Goal: Task Accomplishment & Management: Manage account settings

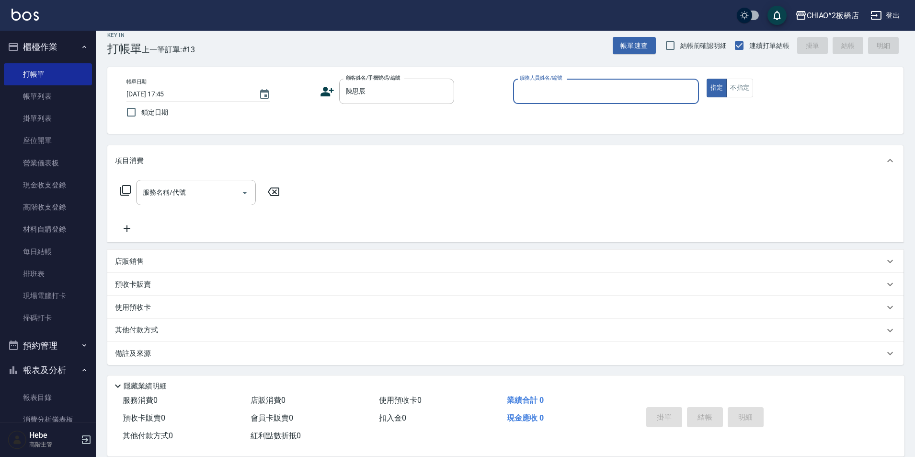
scroll to position [10, 0]
click at [555, 92] on input "服務人員姓名/編號" at bounding box center [605, 91] width 177 height 17
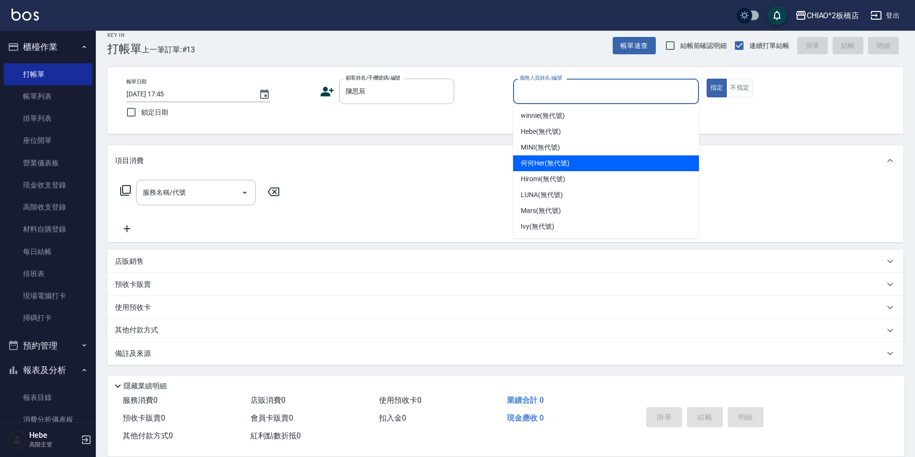
click at [525, 160] on span "何何Her (無代號)" at bounding box center [545, 163] width 49 height 10
type input "何何Her (無代號)"
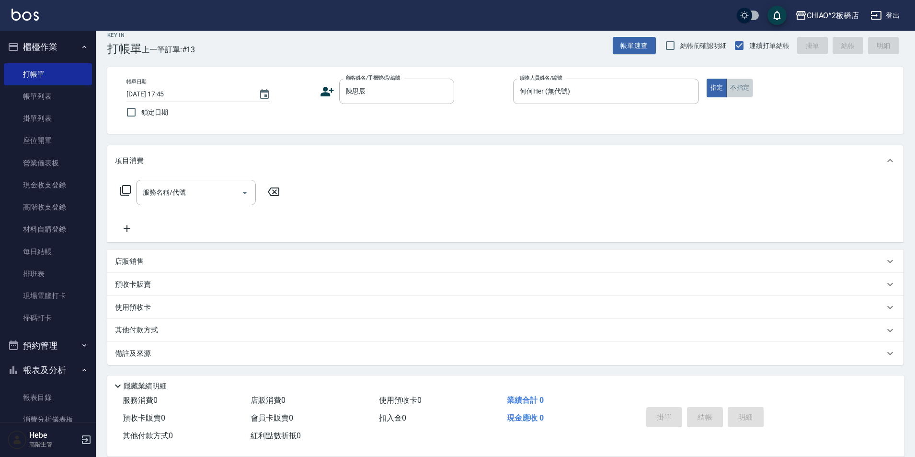
drag, startPoint x: 740, startPoint y: 83, endPoint x: 514, endPoint y: 167, distance: 241.6
click at [739, 83] on button "不指定" at bounding box center [739, 88] width 27 height 19
click at [204, 171] on div "項目消費" at bounding box center [505, 160] width 796 height 31
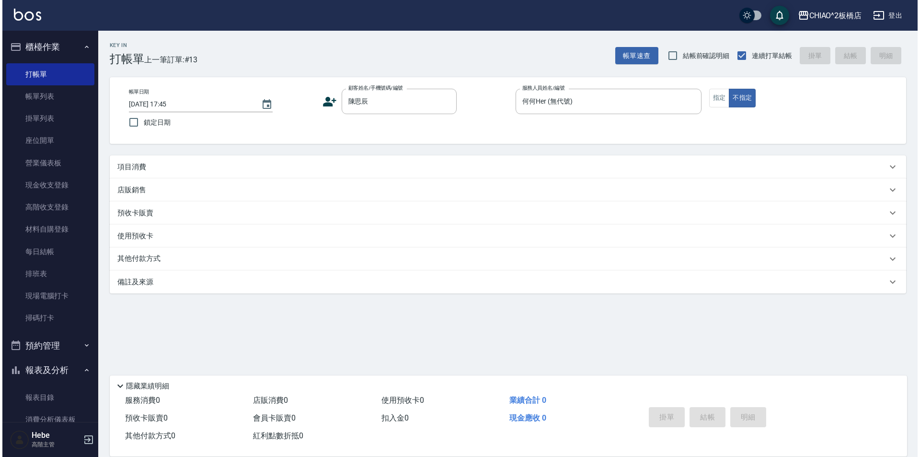
scroll to position [0, 0]
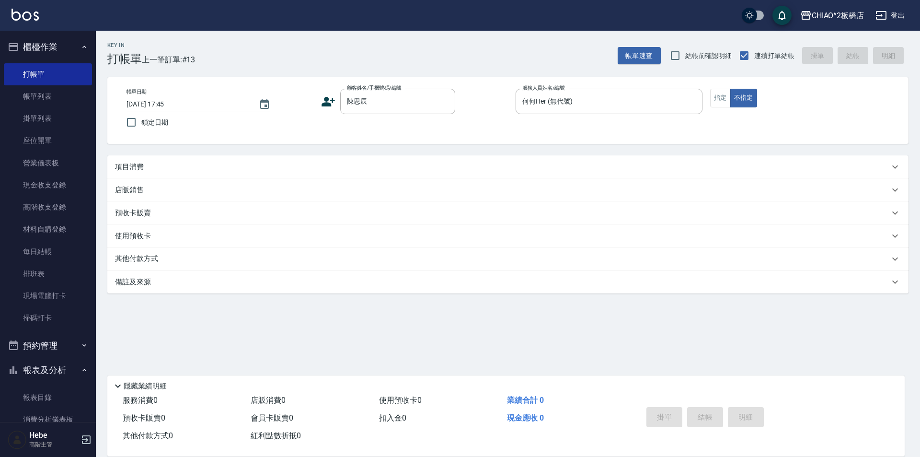
click at [160, 169] on div "項目消費" at bounding box center [502, 167] width 774 height 10
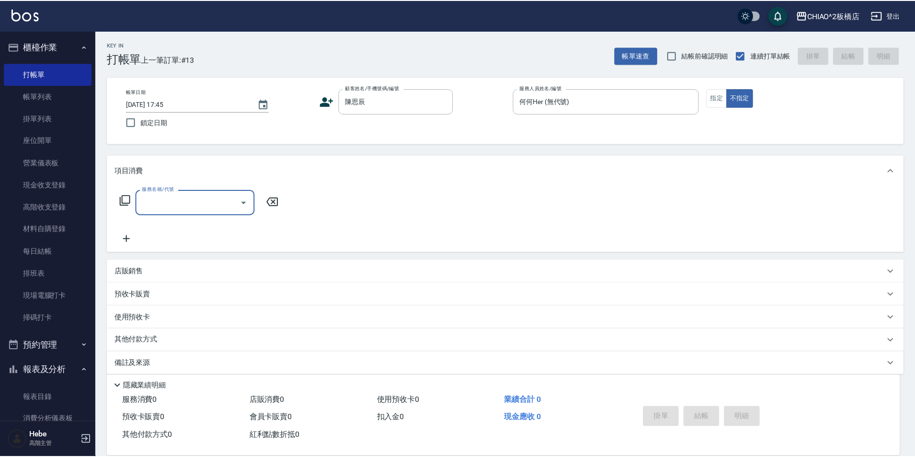
scroll to position [1, 0]
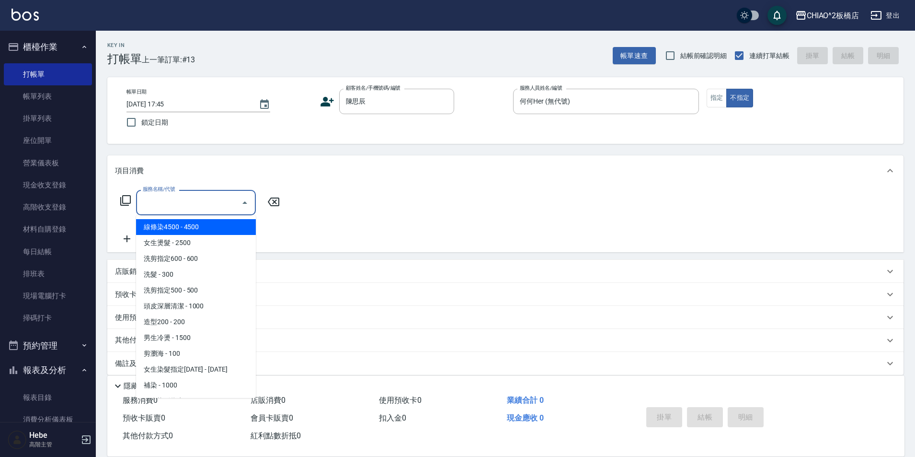
click at [162, 206] on input "服務名稱/代號" at bounding box center [188, 202] width 97 height 17
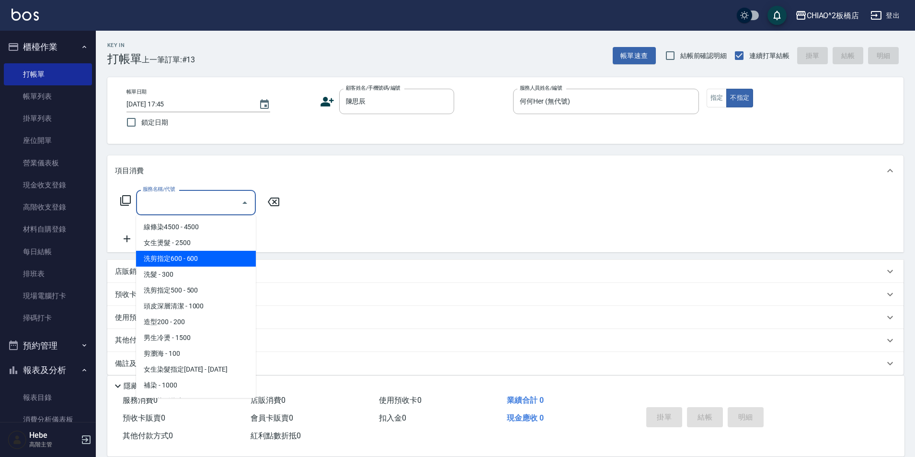
click at [189, 263] on span "洗剪指定600 - 600" at bounding box center [196, 259] width 120 height 16
type input "洗剪指定600(96678)"
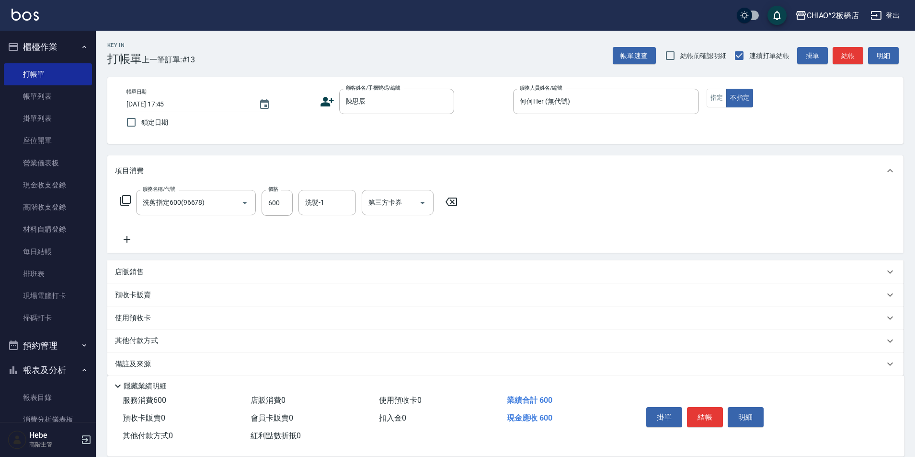
click at [135, 339] on p "其他付款方式" at bounding box center [139, 340] width 48 height 11
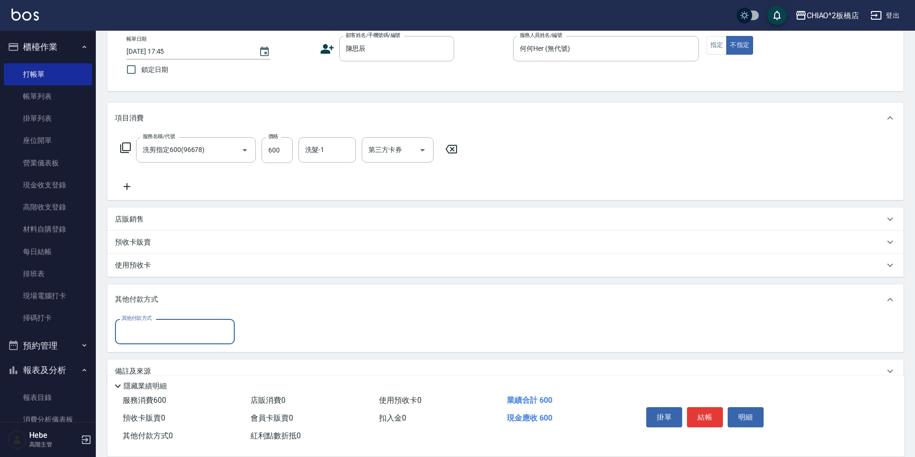
scroll to position [69, 0]
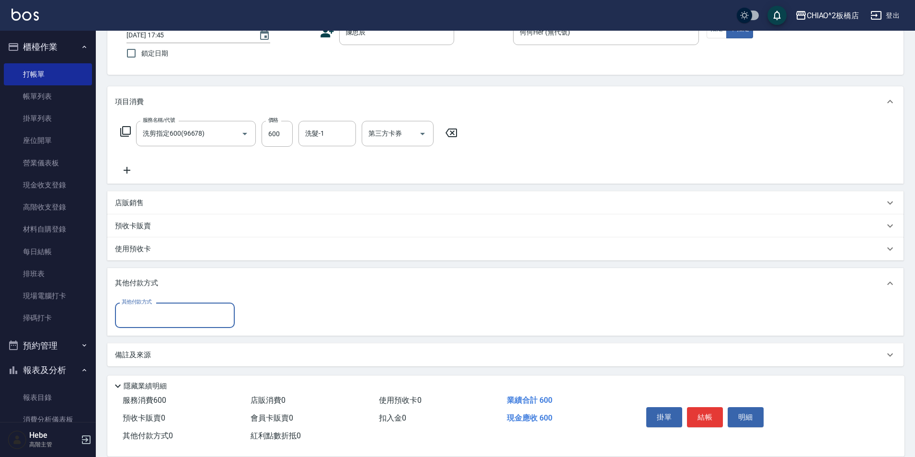
click at [141, 306] on div "其他付款方式" at bounding box center [175, 314] width 120 height 25
drag, startPoint x: 143, startPoint y: 350, endPoint x: 144, endPoint y: 378, distance: 27.8
click at [144, 378] on ul "信用卡 Line Pay 轉帳 資料轉移" at bounding box center [175, 363] width 120 height 71
click at [144, 378] on span "轉帳" at bounding box center [175, 371] width 120 height 16
type input "轉帳"
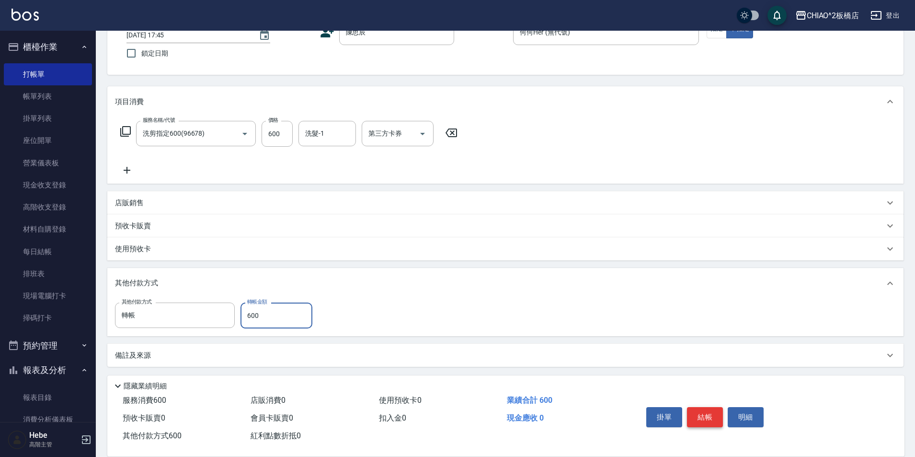
type input "600"
click at [703, 415] on button "結帳" at bounding box center [705, 417] width 36 height 20
type input "[DATE] 19:08"
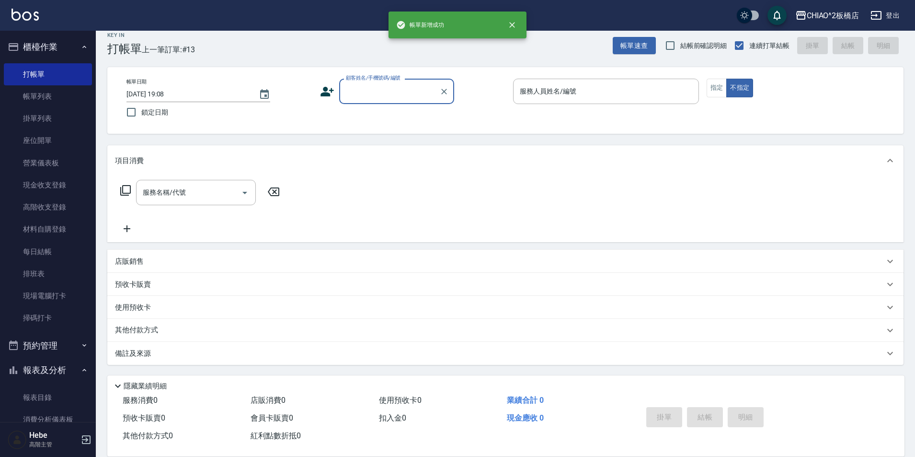
scroll to position [10, 0]
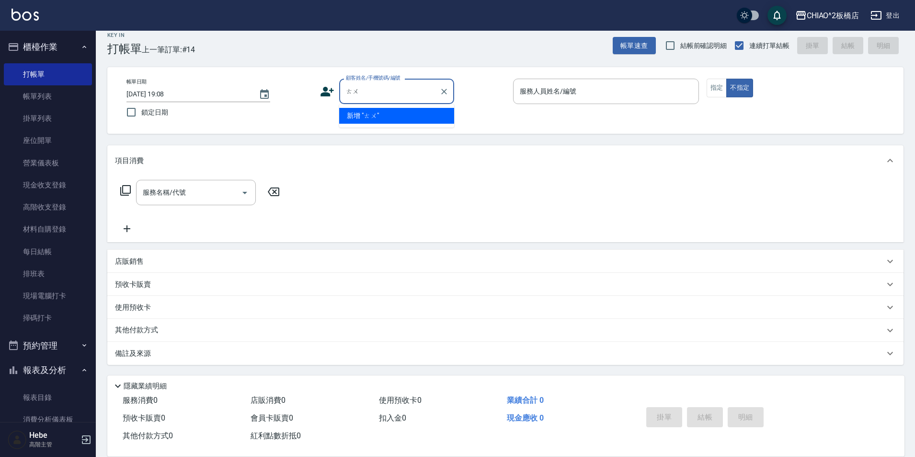
type input "兔"
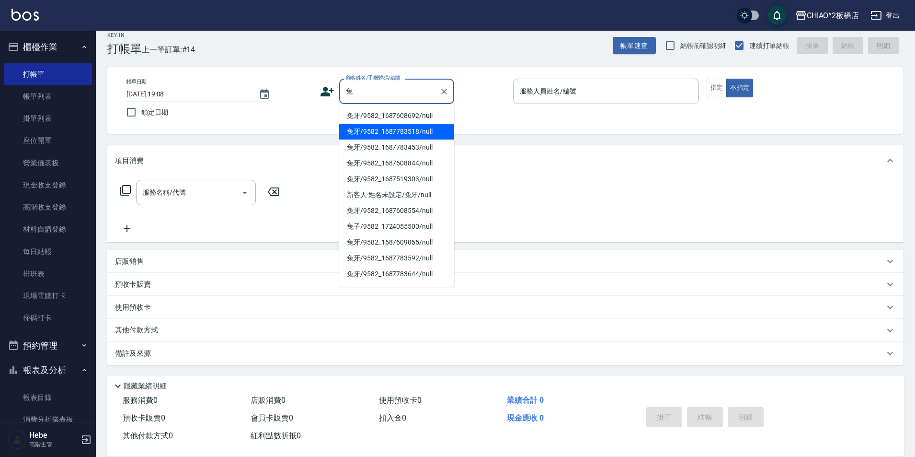
click at [392, 126] on li "兔牙/9582_1687783518/null" at bounding box center [396, 132] width 115 height 16
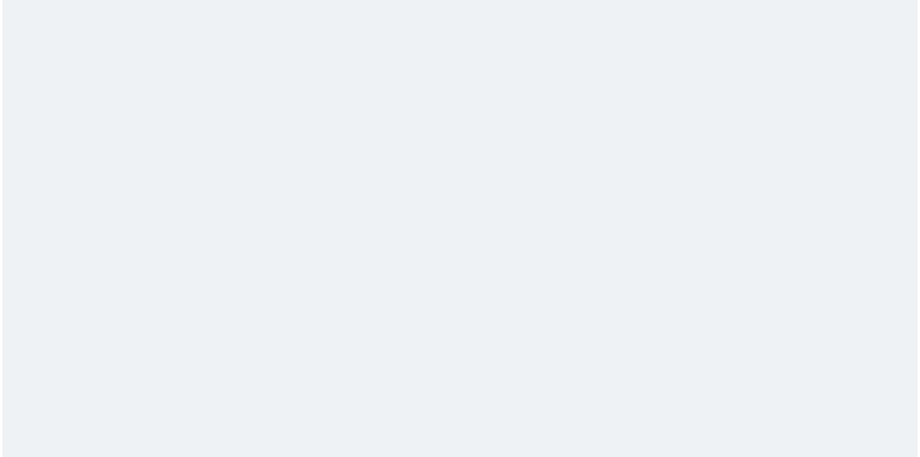
scroll to position [0, 0]
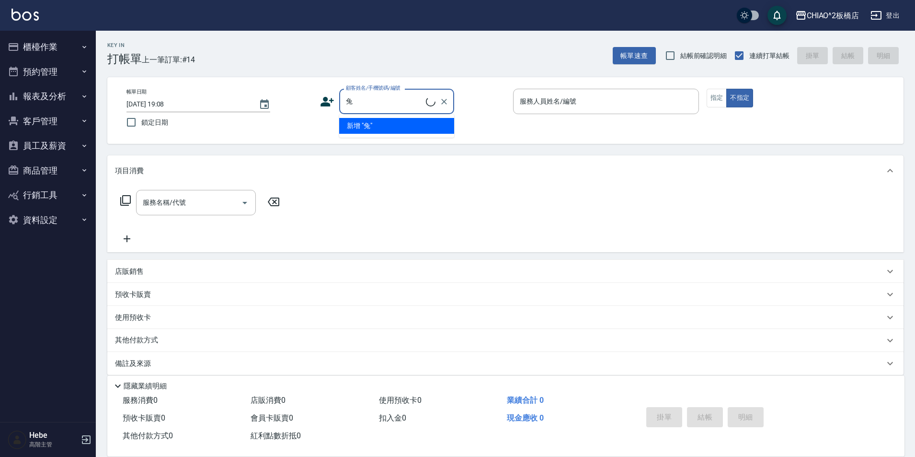
click at [440, 120] on ul "新增 "兔"" at bounding box center [396, 125] width 115 height 23
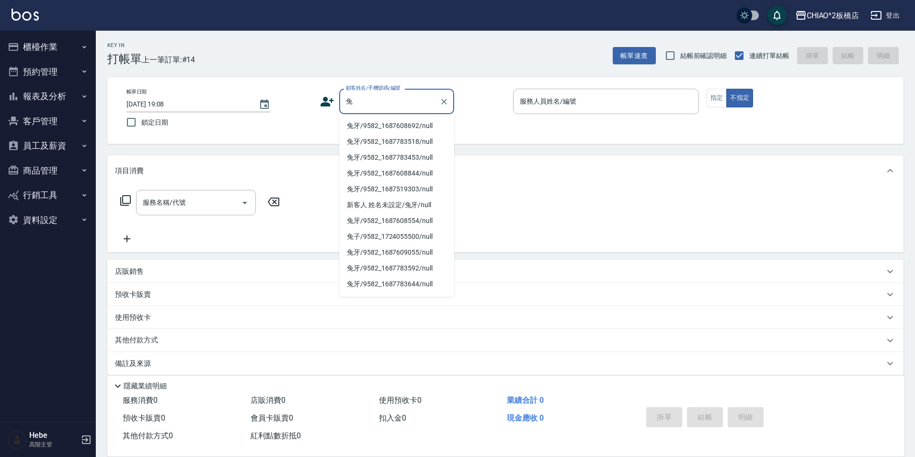
click at [430, 127] on li "兔牙/9582_1687608692/null" at bounding box center [396, 126] width 115 height 16
type input "兔牙/9582_1687608692/null"
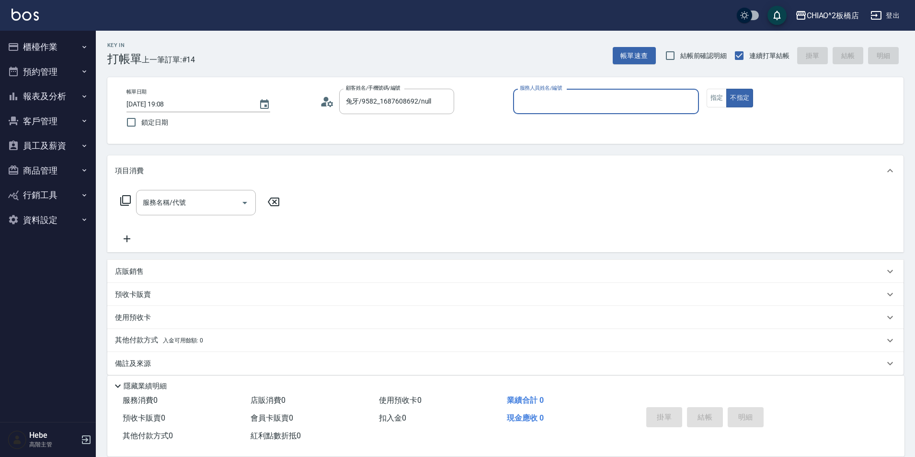
click at [544, 105] on input "服務人員姓名/編號" at bounding box center [605, 101] width 177 height 17
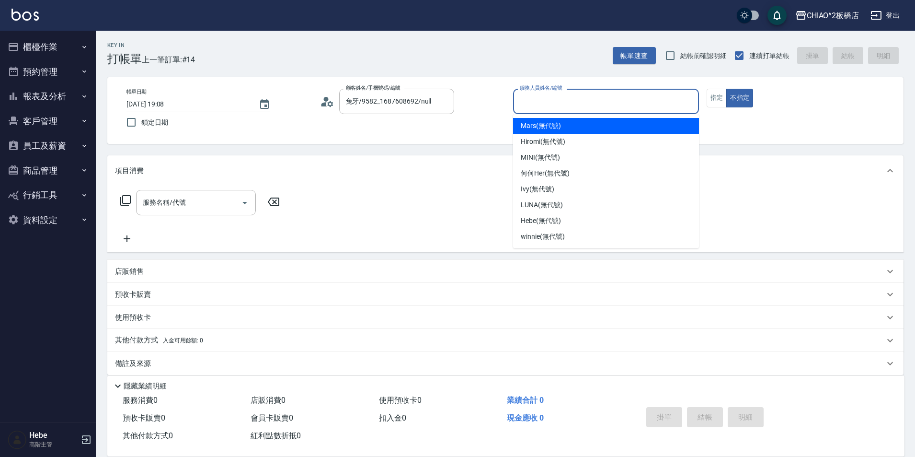
click at [551, 124] on span "Mars (無代號)" at bounding box center [541, 126] width 40 height 10
type input "Mars(無代號)"
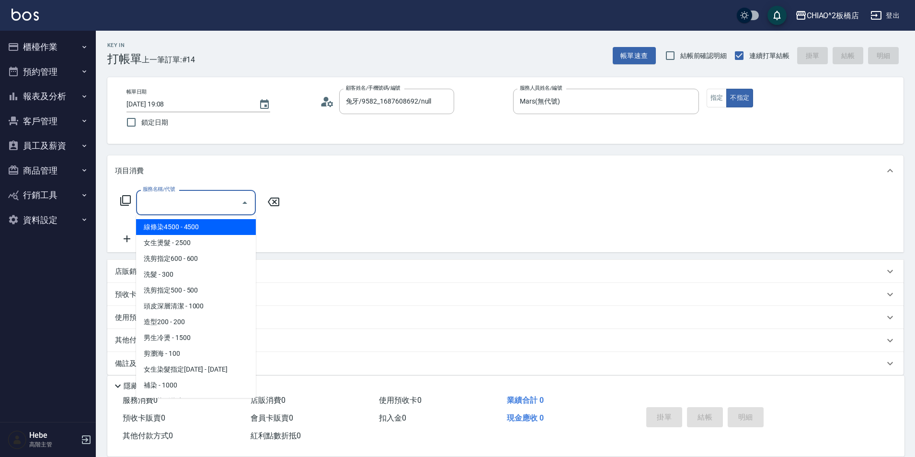
click at [165, 195] on div "服務名稱/代號 服務名稱/代號" at bounding box center [196, 202] width 120 height 25
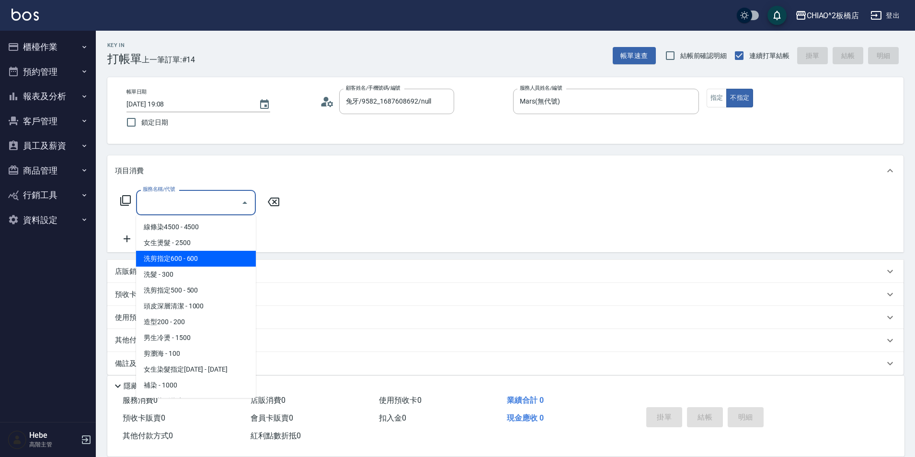
click at [174, 255] on span "洗剪指定600 - 600" at bounding box center [196, 259] width 120 height 16
type input "洗剪指定600(96678)"
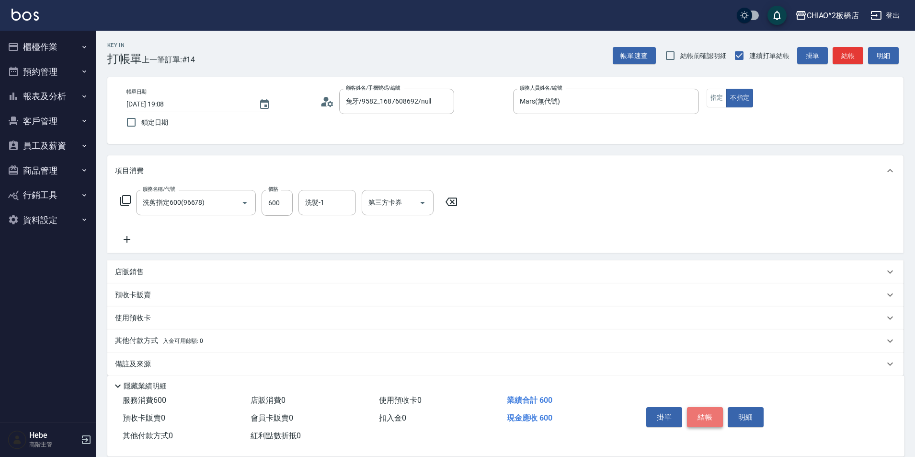
click at [703, 412] on button "結帳" at bounding box center [705, 417] width 36 height 20
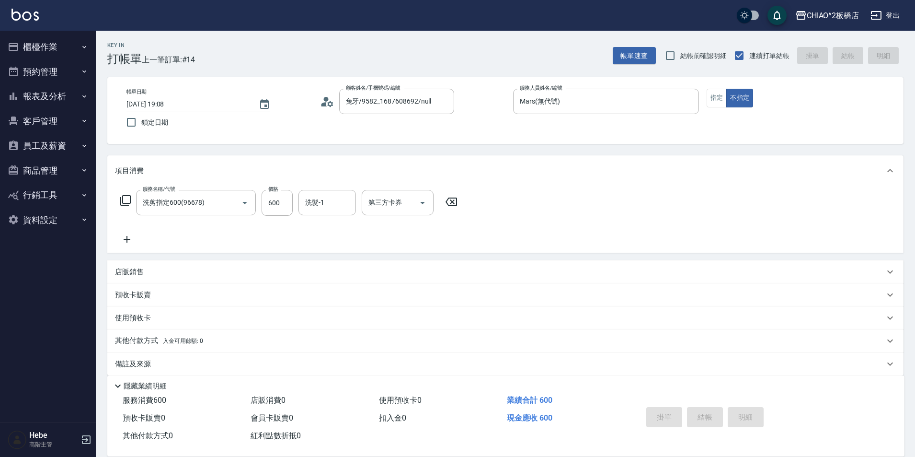
type input "[DATE] 19:09"
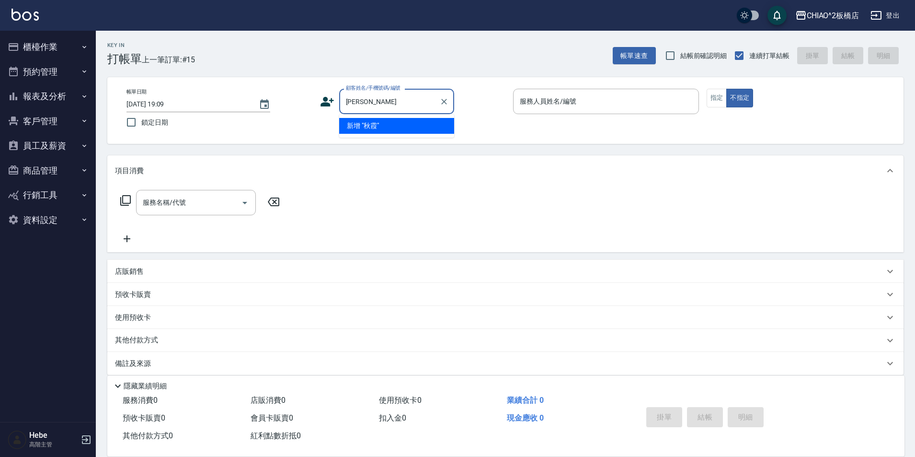
click at [378, 126] on li "新增 "秋霞"" at bounding box center [396, 126] width 115 height 16
type input "[PERSON_NAME]"
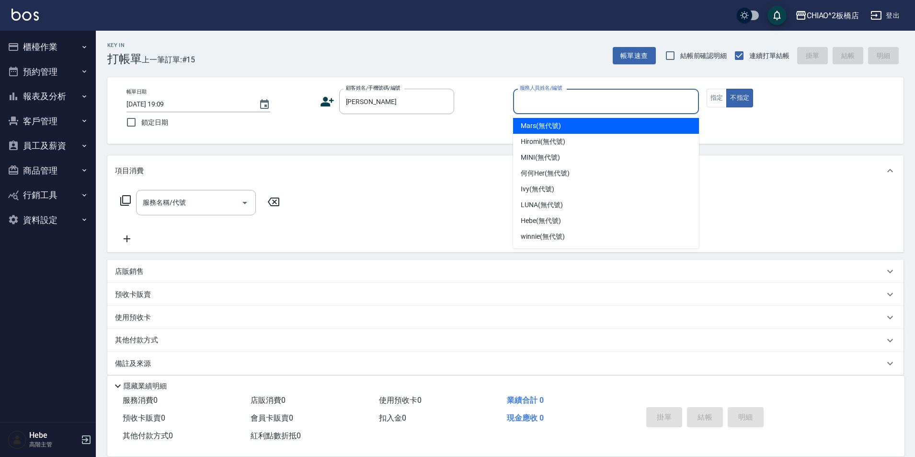
click at [561, 107] on input "服務人員姓名/編號" at bounding box center [605, 101] width 177 height 17
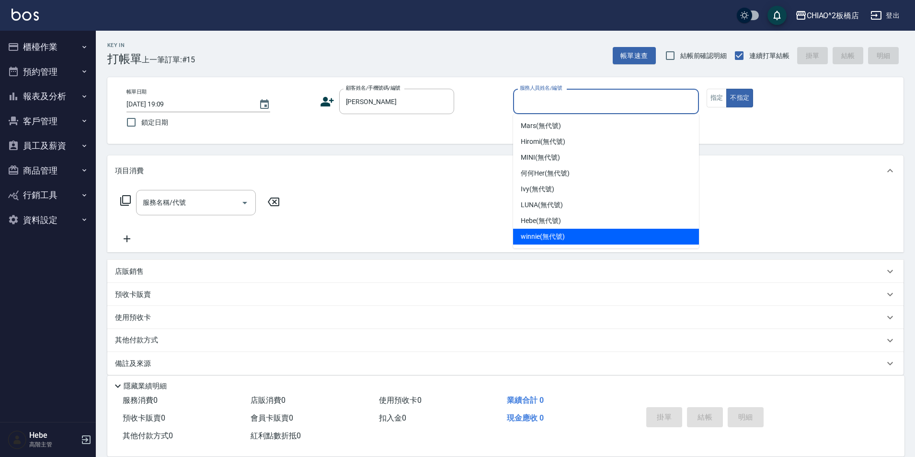
click at [542, 230] on div "winnie (無代號)" at bounding box center [606, 237] width 186 height 16
type input "winnie(無代號)"
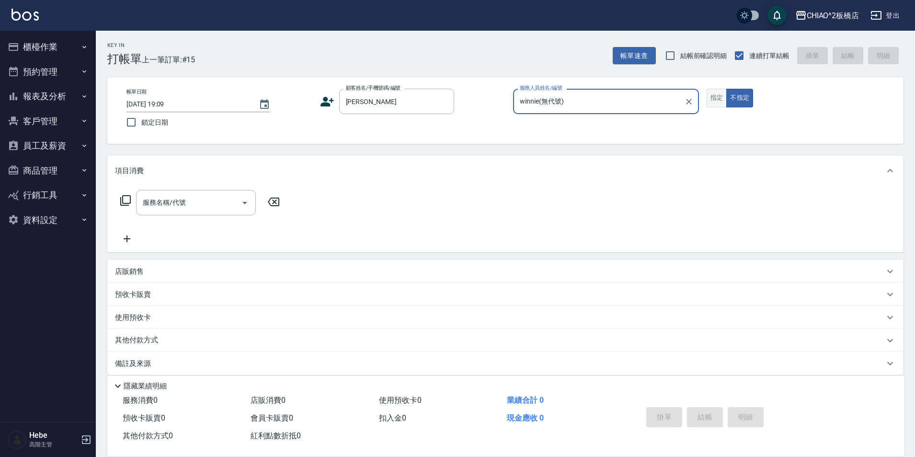
click at [722, 96] on button "指定" at bounding box center [717, 98] width 21 height 19
click at [191, 207] on input "服務名稱/代號" at bounding box center [188, 202] width 97 height 17
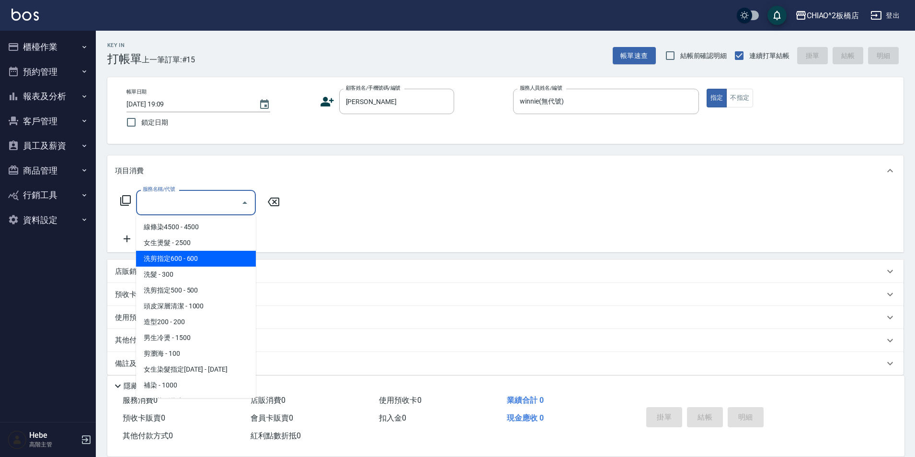
click at [185, 259] on span "洗剪指定600 - 600" at bounding box center [196, 259] width 120 height 16
type input "洗剪指定600(96678)"
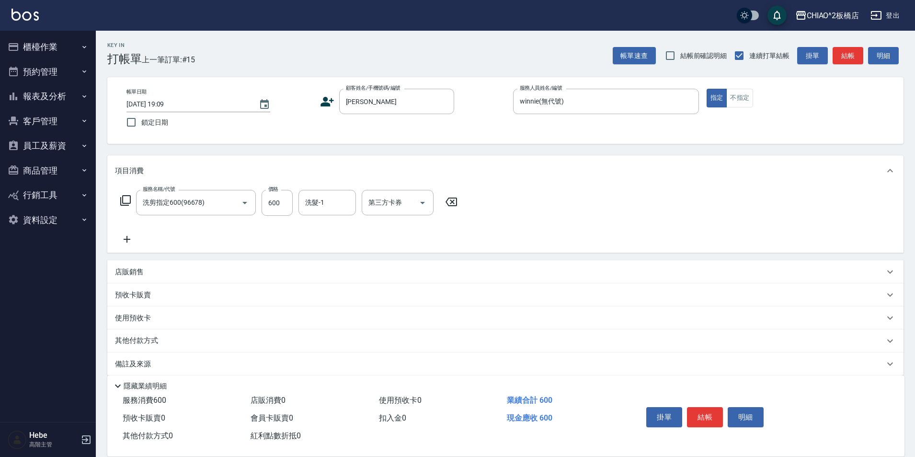
click at [127, 243] on icon at bounding box center [127, 238] width 24 height 11
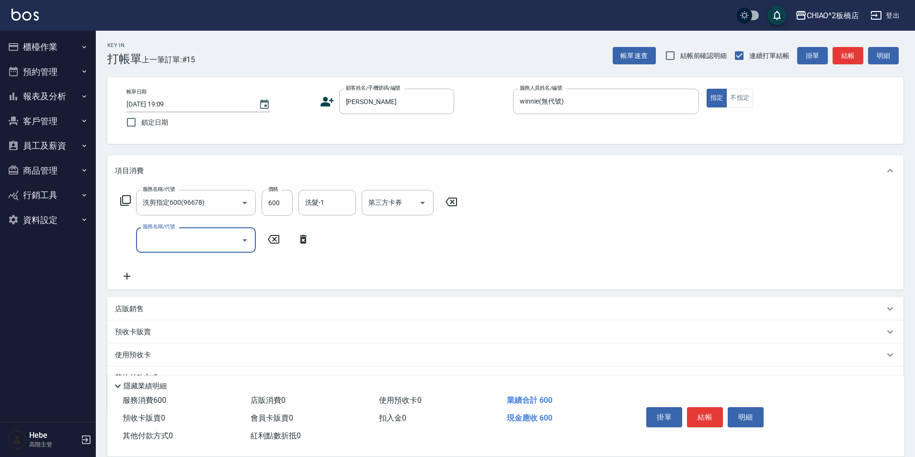
click at [158, 236] on input "服務名稱/代號" at bounding box center [188, 239] width 97 height 17
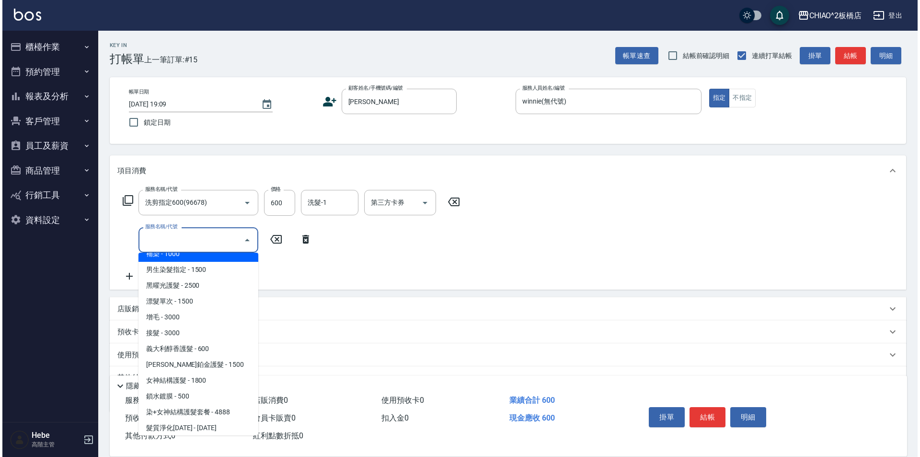
scroll to position [192, 0]
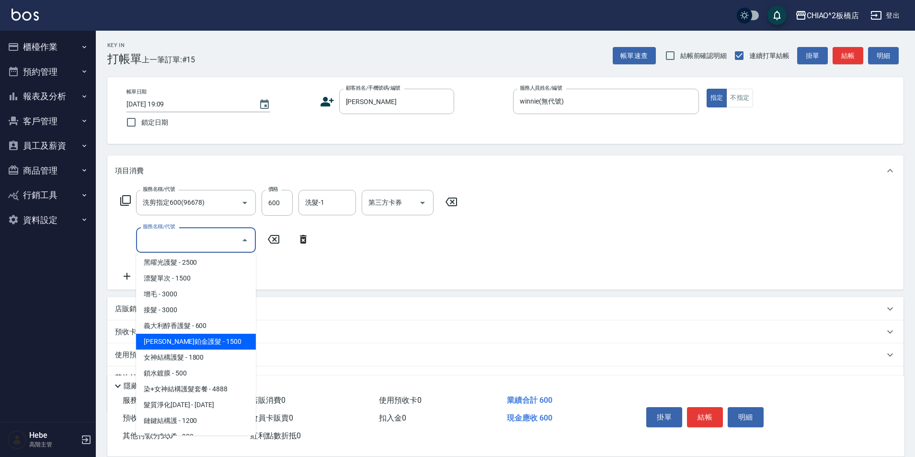
click at [181, 338] on span "[PERSON_NAME]鉑金護髮 - 1500" at bounding box center [196, 341] width 120 height 16
type input "[PERSON_NAME]鉑金護髮(126204)"
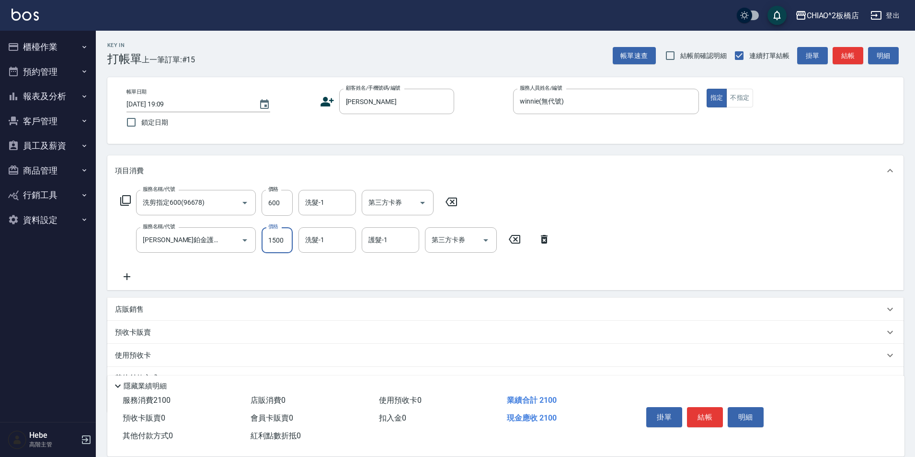
click at [270, 245] on input "1500" at bounding box center [277, 240] width 31 height 26
type input "1300"
click at [701, 412] on button "結帳" at bounding box center [705, 417] width 36 height 20
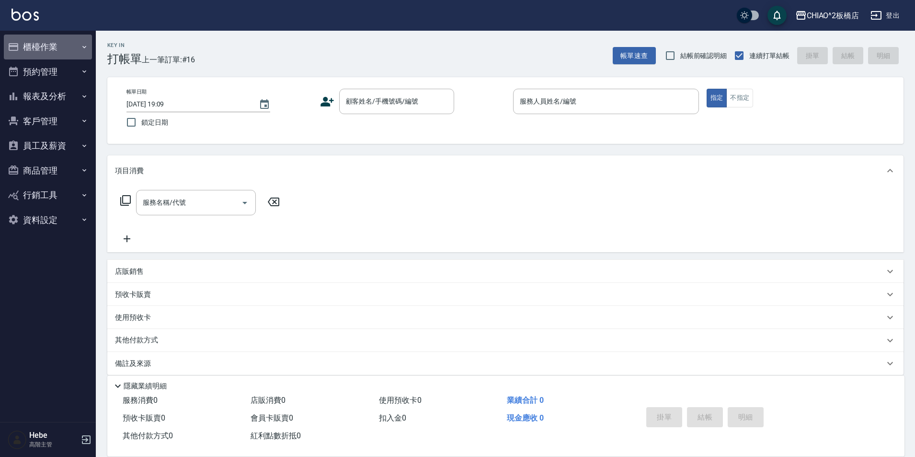
click at [45, 45] on button "櫃檯作業" at bounding box center [48, 46] width 88 height 25
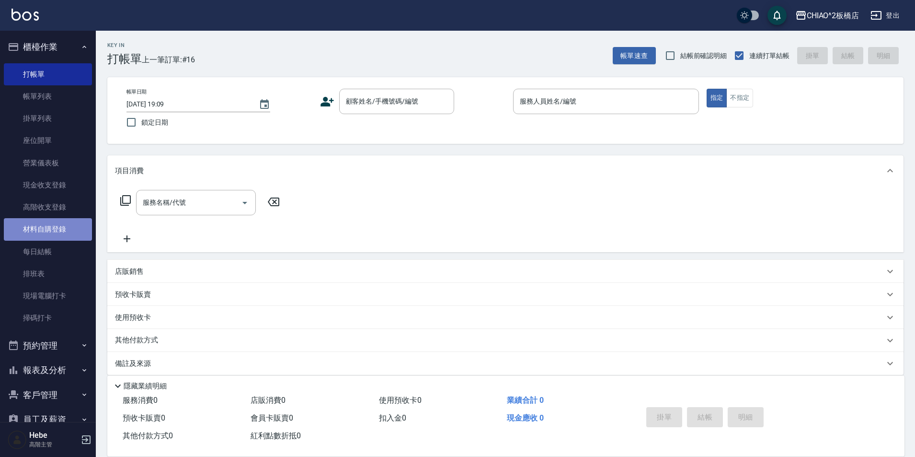
click at [64, 229] on link "材料自購登錄" at bounding box center [48, 229] width 88 height 22
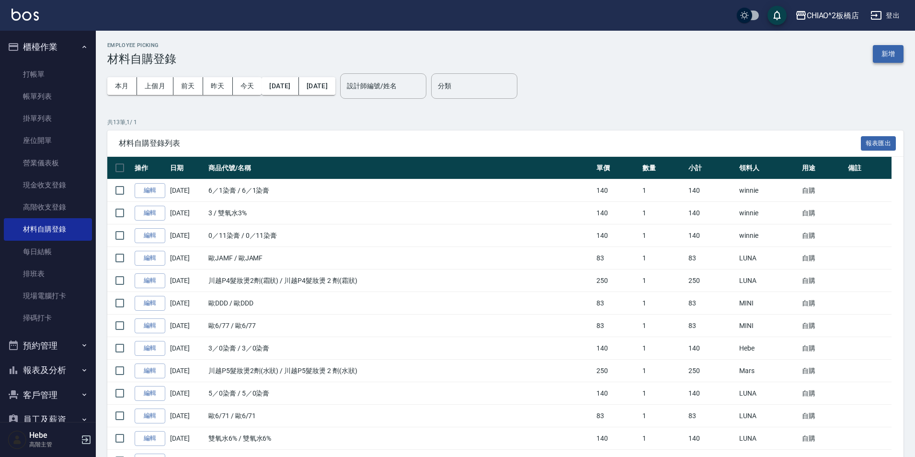
click at [880, 54] on button "新增" at bounding box center [888, 54] width 31 height 18
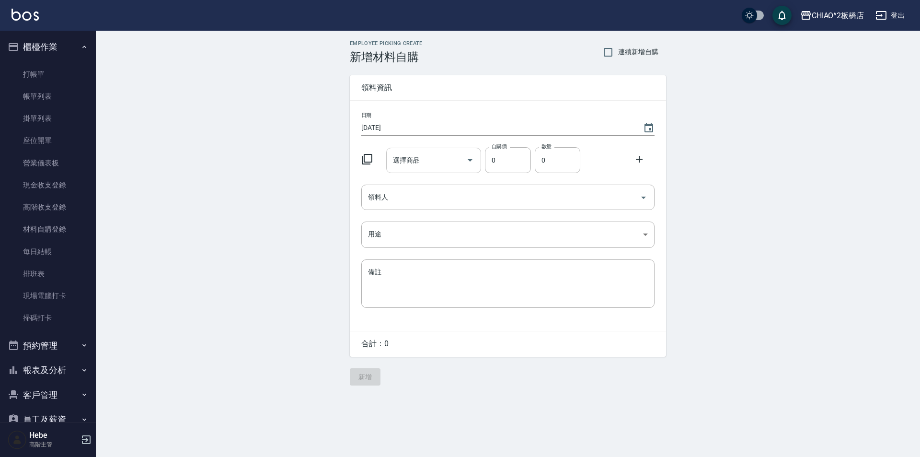
click at [416, 162] on div "選擇商品 選擇商品" at bounding box center [433, 160] width 95 height 25
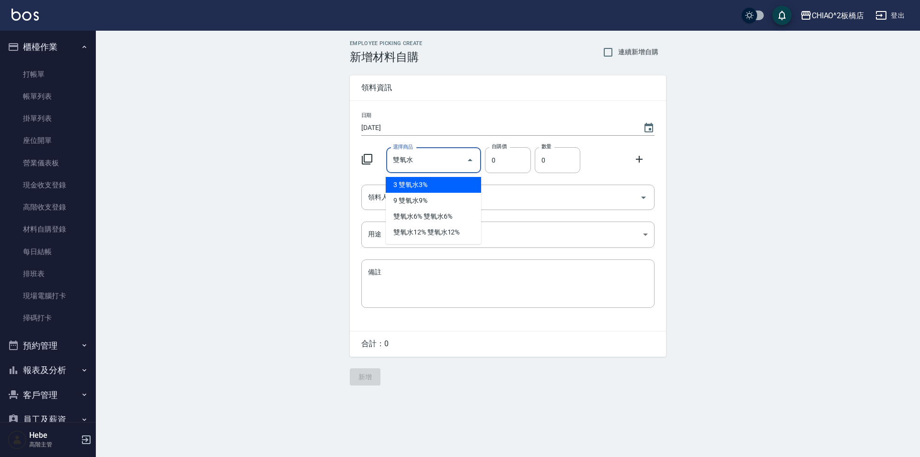
click at [391, 186] on li "3 雙氧水3%" at bounding box center [433, 185] width 95 height 16
type input "雙氧水3%"
type input "140"
type input "1"
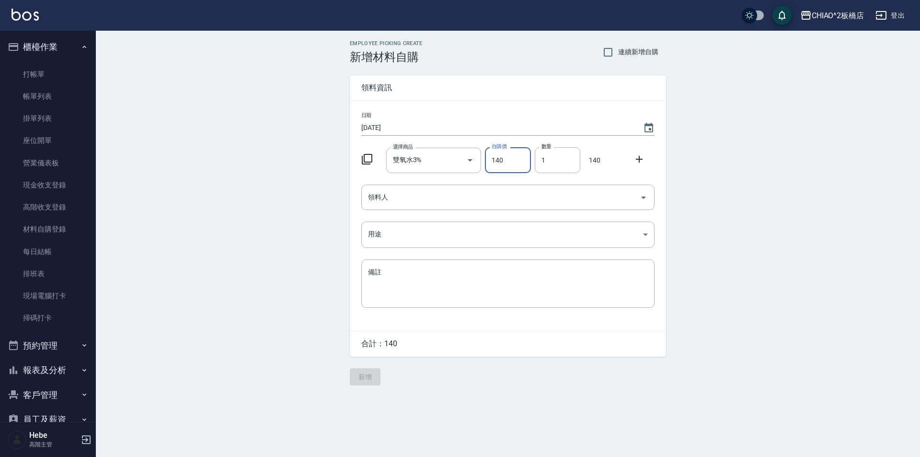
drag, startPoint x: 641, startPoint y: 161, endPoint x: 460, endPoint y: 183, distance: 181.5
click at [501, 182] on div "日期 [DATE] 選擇商品 雙氧水3% 選擇商品 自購價 140 自購價 數量 1 數量 140 領料人 領料人 用途 ​ 用途 備註 x 備註" at bounding box center [508, 216] width 316 height 230
click at [639, 160] on icon at bounding box center [639, 159] width 7 height 7
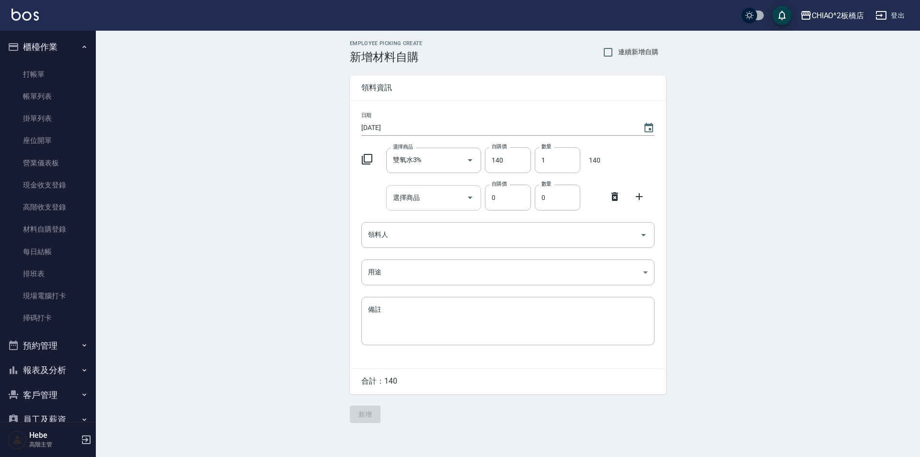
click at [429, 195] on input "選擇商品" at bounding box center [426, 197] width 72 height 17
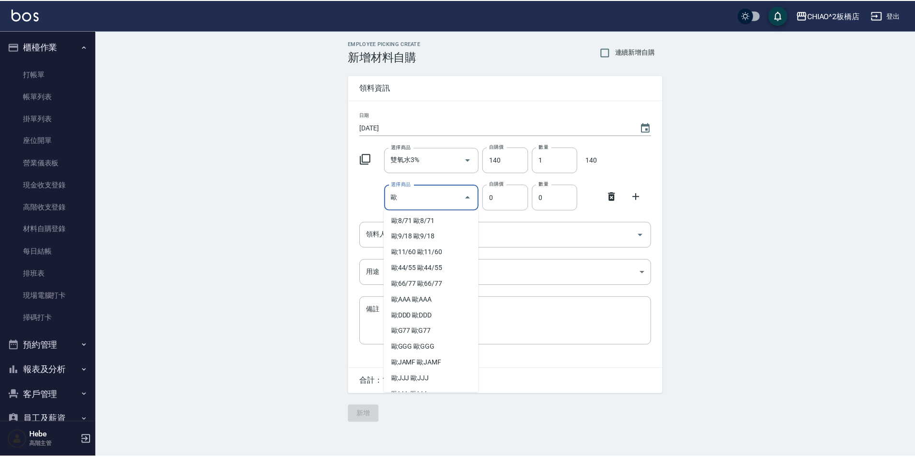
scroll to position [192, 0]
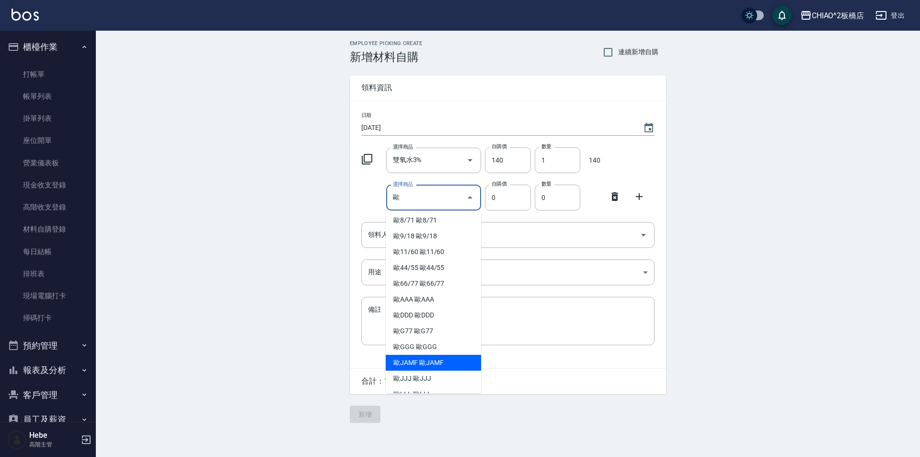
click at [424, 359] on li "歐JAMF 歐JAMF" at bounding box center [433, 363] width 95 height 16
type input "歐JAMF"
type input "83"
type input "1"
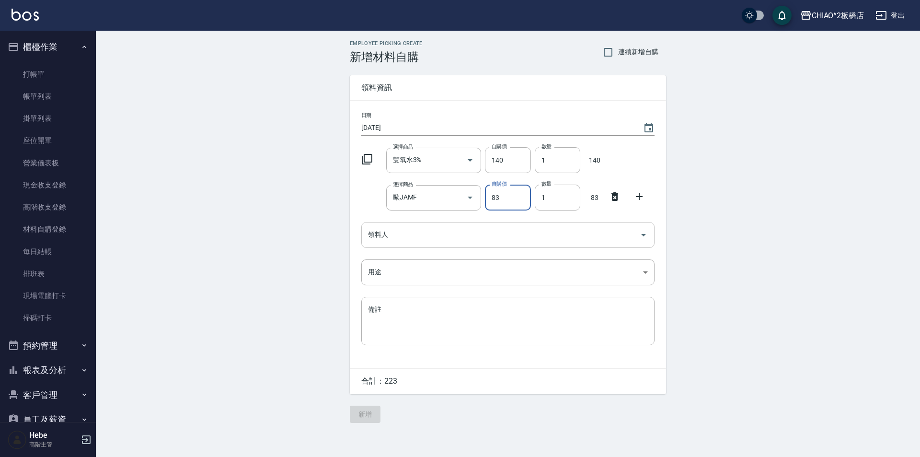
click at [396, 232] on input "領料人" at bounding box center [501, 234] width 270 height 17
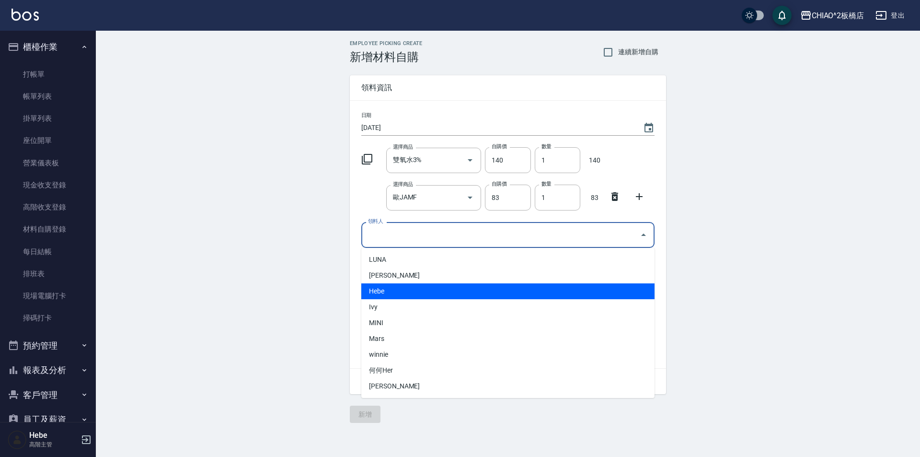
click at [381, 290] on li "Hebe" at bounding box center [507, 291] width 293 height 16
type input "Hebe"
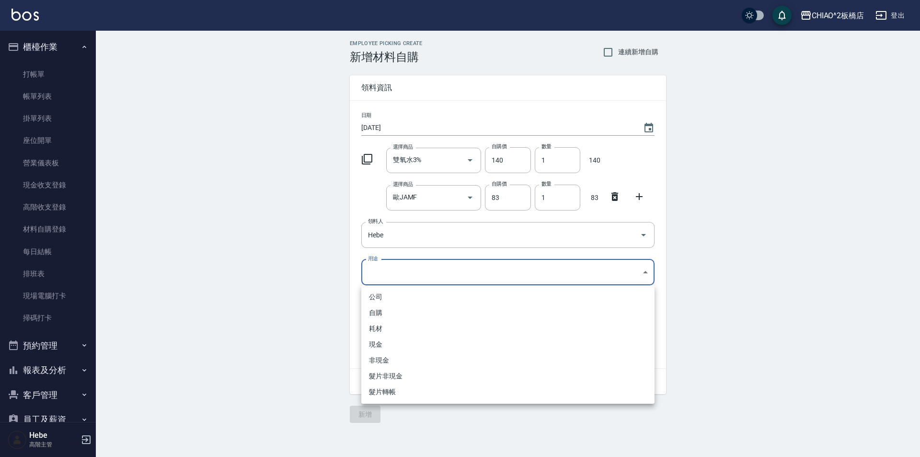
click at [386, 269] on body "CHIAO^2板橋店 登出 櫃檯作業 打帳單 帳單列表 掛單列表 座位開單 營業儀表板 現金收支登錄 高階收支登錄 材料自購登錄 每日結帳 排班表 現場電腦打…" at bounding box center [460, 228] width 920 height 457
drag, startPoint x: 385, startPoint y: 311, endPoint x: 354, endPoint y: 380, distance: 75.7
click at [383, 313] on li "自購" at bounding box center [507, 313] width 293 height 16
type input "自購"
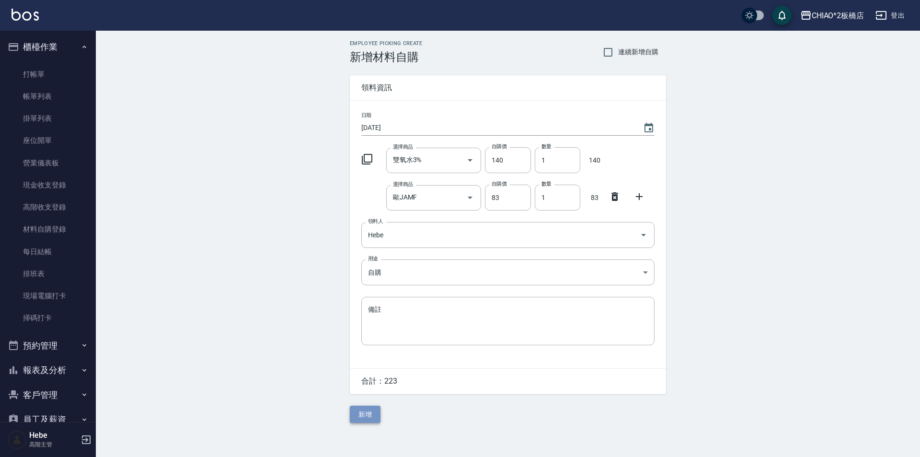
click at [364, 413] on button "新增" at bounding box center [365, 414] width 31 height 18
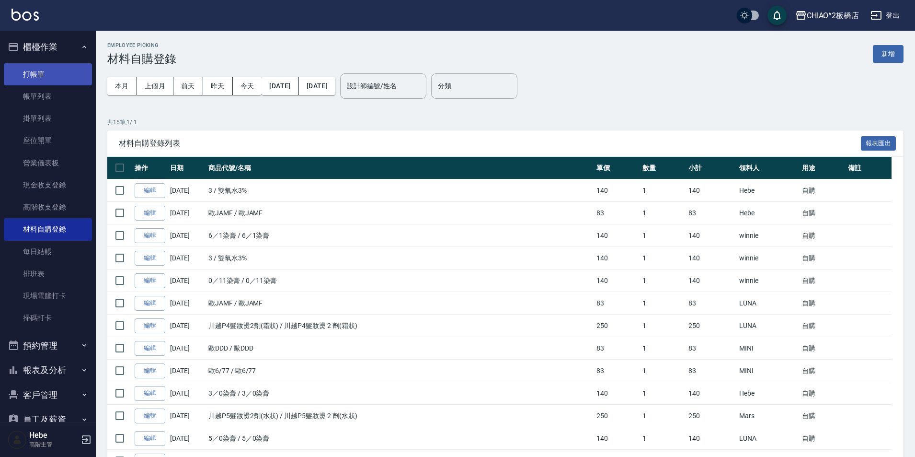
click at [55, 73] on link "打帳單" at bounding box center [48, 74] width 88 height 22
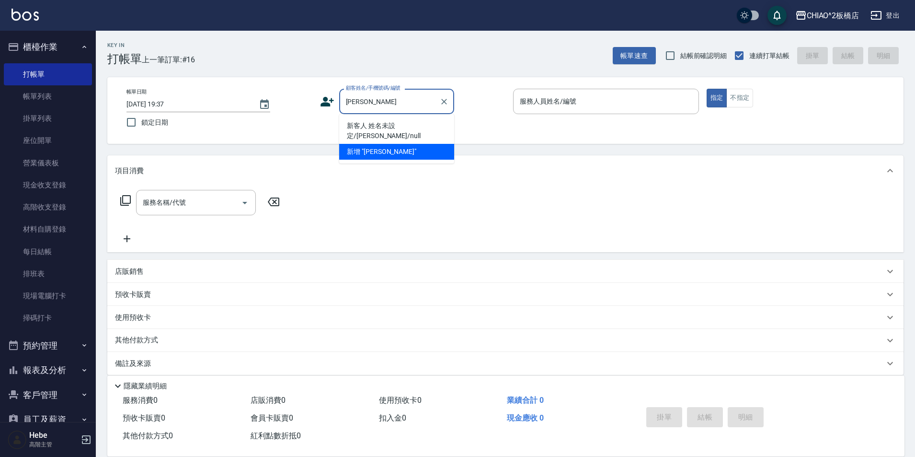
click at [384, 121] on li "新客人 姓名未設定/[PERSON_NAME]/null" at bounding box center [396, 131] width 115 height 26
type input "新客人 姓名未設定/[PERSON_NAME]/null"
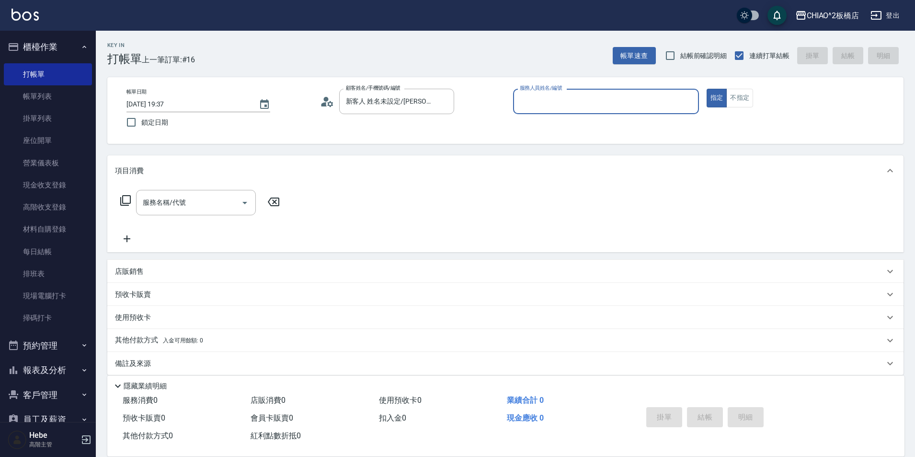
click at [549, 97] on input "服務人員姓名/編號" at bounding box center [605, 101] width 177 height 17
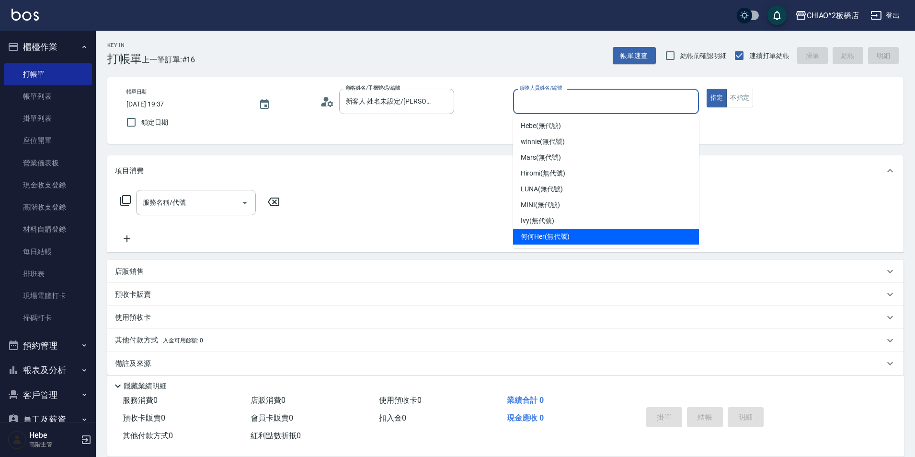
drag, startPoint x: 531, startPoint y: 235, endPoint x: 464, endPoint y: 235, distance: 67.1
click at [531, 235] on span "何何Her (無代號)" at bounding box center [545, 236] width 49 height 10
type input "何何Her (無代號)"
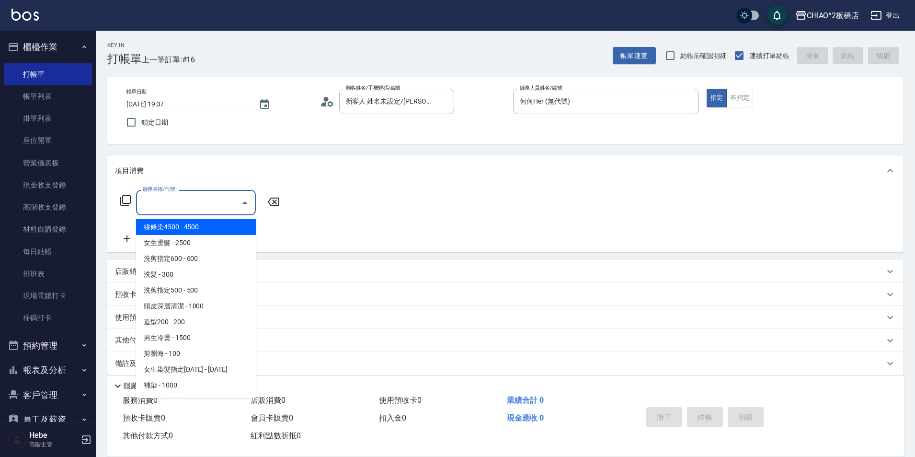
click at [186, 206] on input "服務名稱/代號" at bounding box center [188, 202] width 97 height 17
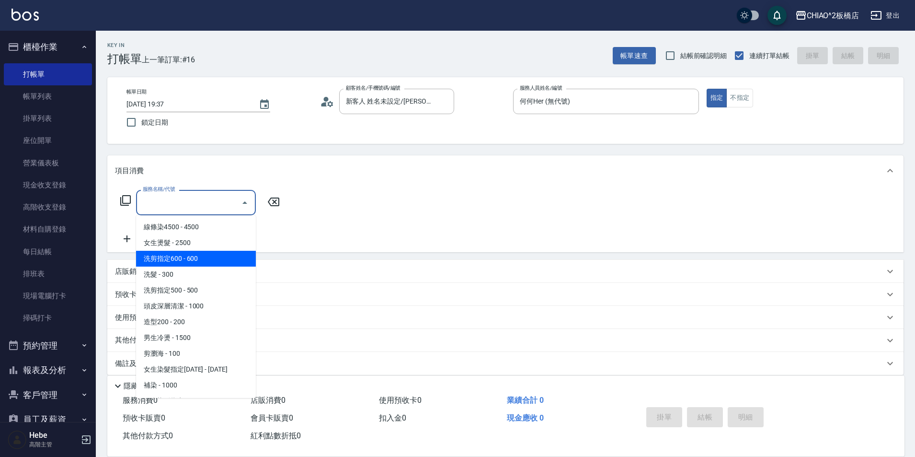
click at [173, 265] on span "洗剪指定600 - 600" at bounding box center [196, 259] width 120 height 16
type input "洗剪指定600(96678)"
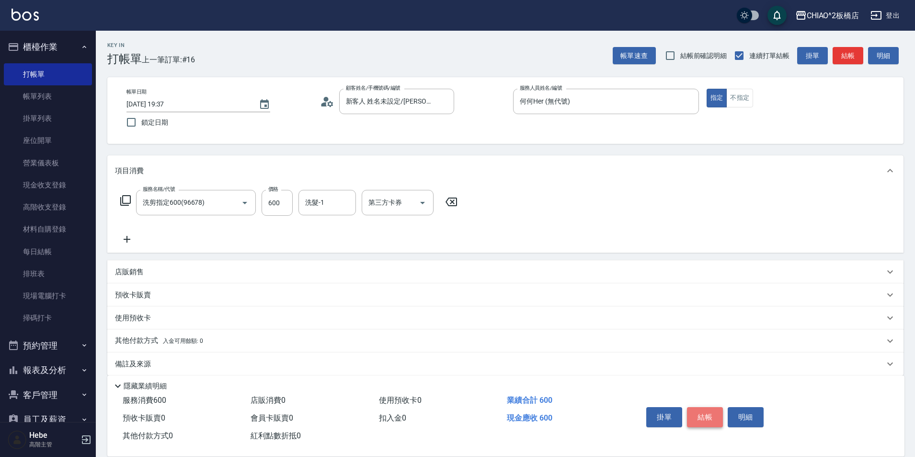
click at [704, 407] on button "結帳" at bounding box center [705, 417] width 36 height 20
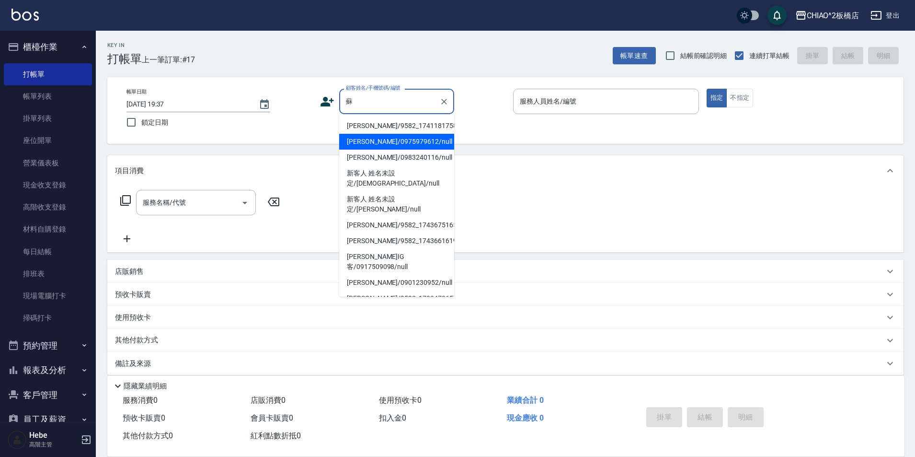
click at [363, 143] on li "[PERSON_NAME]/0975979612/null" at bounding box center [396, 142] width 115 height 16
type input "[PERSON_NAME]/0975979612/null"
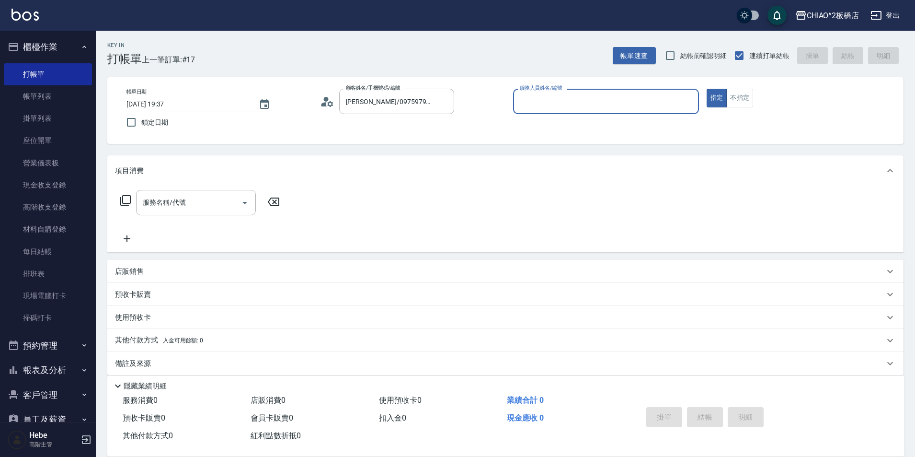
click at [562, 113] on div "服務人員姓名/編號" at bounding box center [606, 101] width 186 height 25
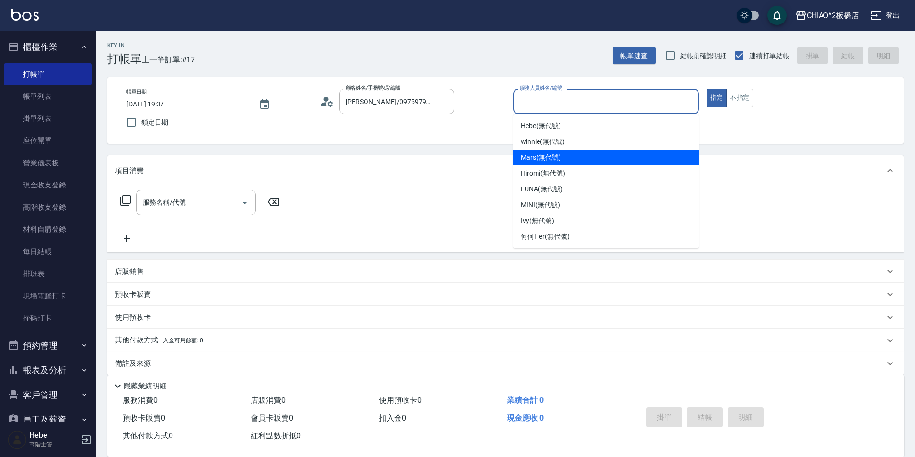
click at [548, 157] on span "Mars (無代號)" at bounding box center [541, 157] width 40 height 10
type input "Mars(無代號)"
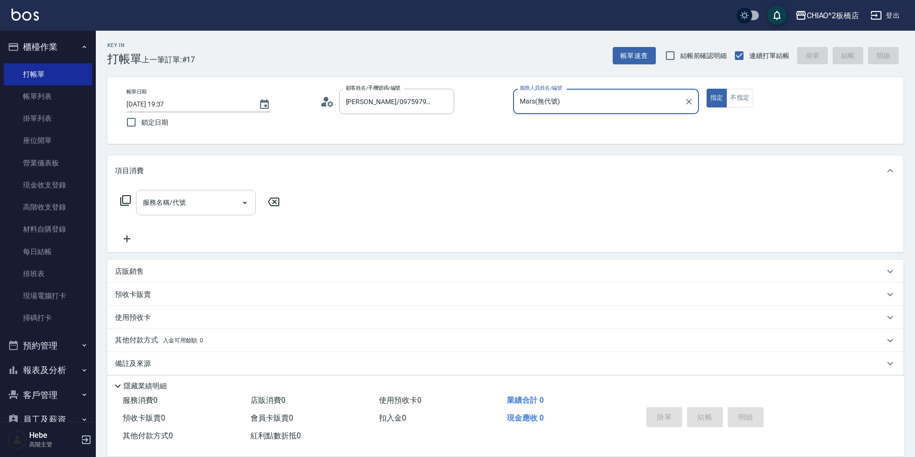
click at [229, 205] on input "服務名稱/代號" at bounding box center [188, 202] width 97 height 17
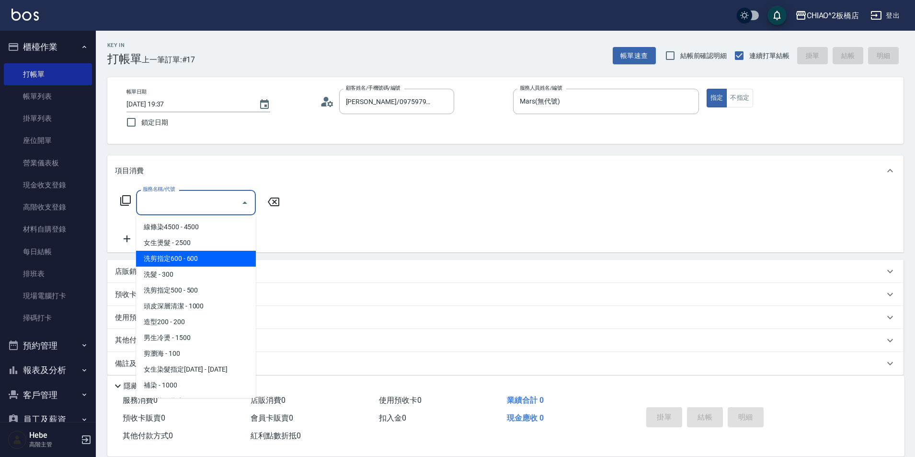
click at [218, 262] on span "洗剪指定600 - 600" at bounding box center [196, 259] width 120 height 16
type input "洗剪指定600(96678)"
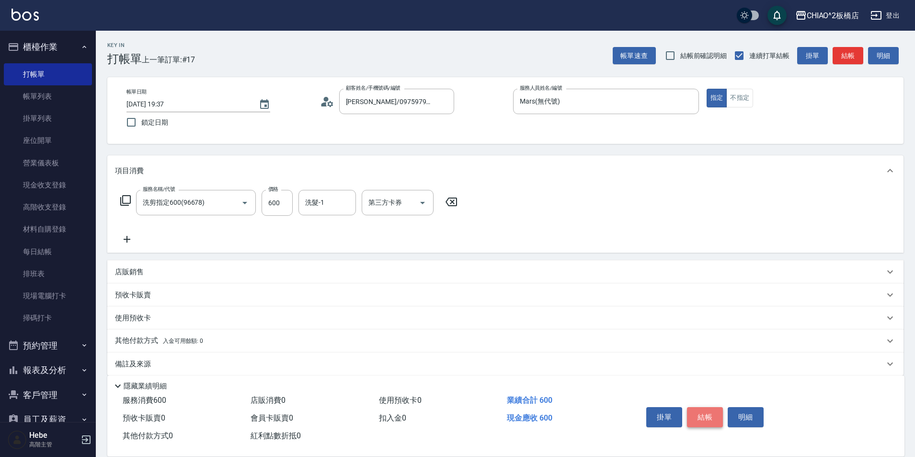
click at [702, 409] on button "結帳" at bounding box center [705, 417] width 36 height 20
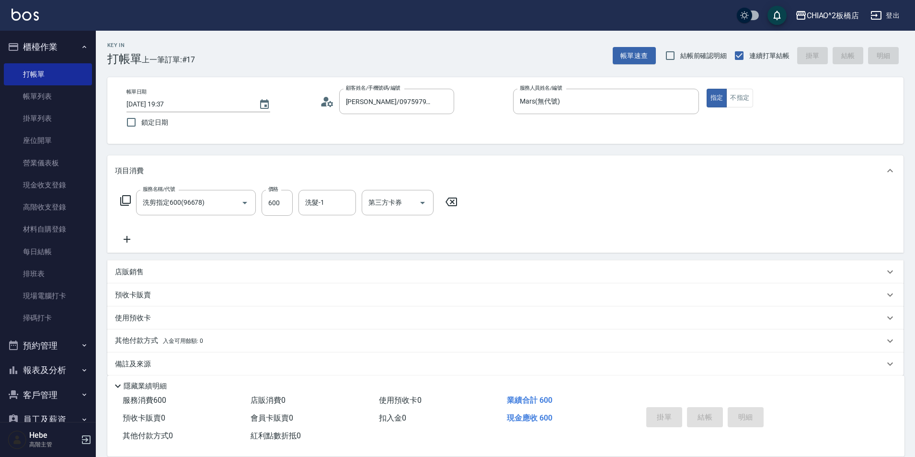
type input "[DATE] 19:41"
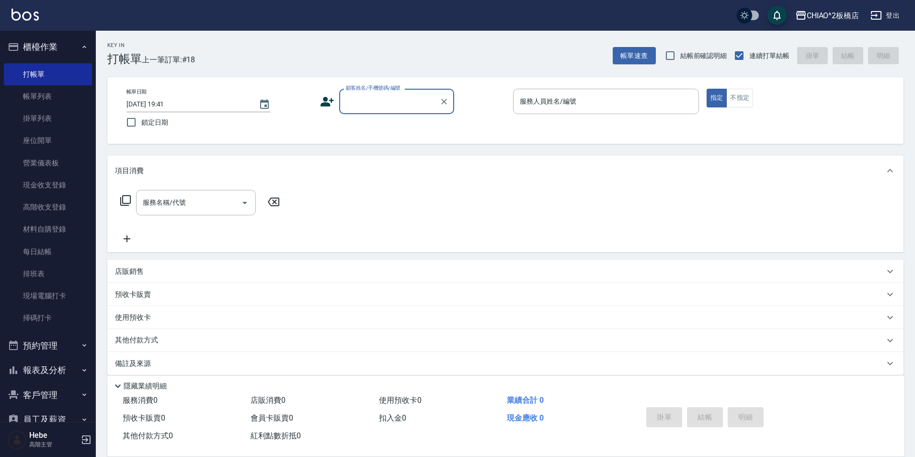
scroll to position [10, 0]
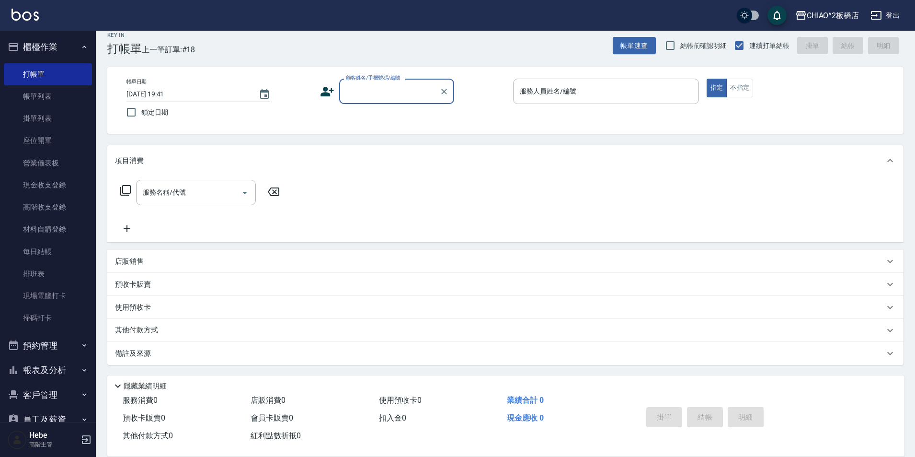
click at [226, 61] on div "Key In 打帳單 上一筆訂單:#18 帳單速查 結帳前確認明細 連續打單結帳 掛單 結帳 明細 帳單日期 [DATE] 19:41 鎖定日期 顧客姓名/手…" at bounding box center [505, 239] width 819 height 436
click at [376, 94] on div "顧客姓名/手機號碼/編號 顧客姓名/手機號碼/編號" at bounding box center [396, 91] width 115 height 25
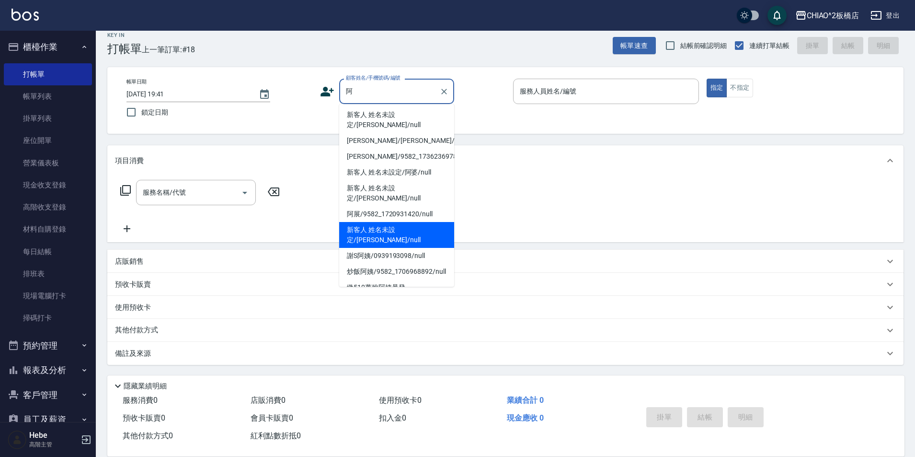
scroll to position [0, 0]
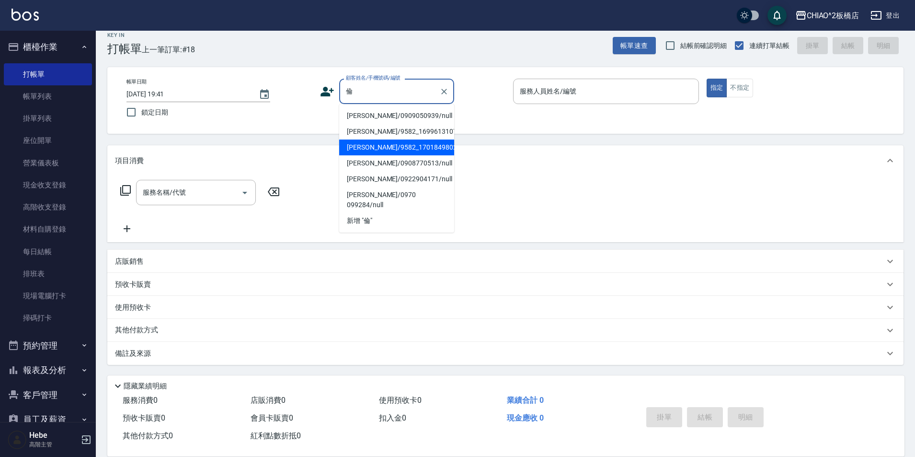
click at [370, 147] on li "[PERSON_NAME]/9582_1701849802/null" at bounding box center [396, 147] width 115 height 16
type input "[PERSON_NAME]/9582_1701849802/null"
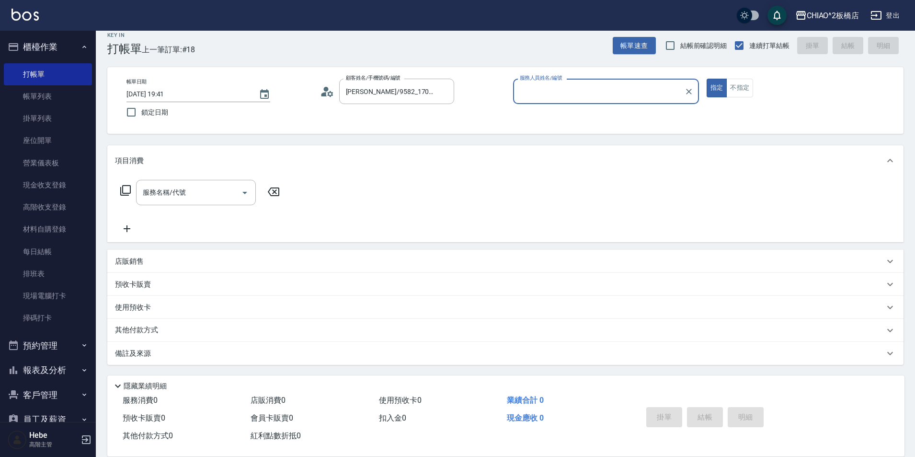
type input "Hebe(無代號)"
click at [172, 195] on input "服務名稱/代號" at bounding box center [188, 192] width 97 height 17
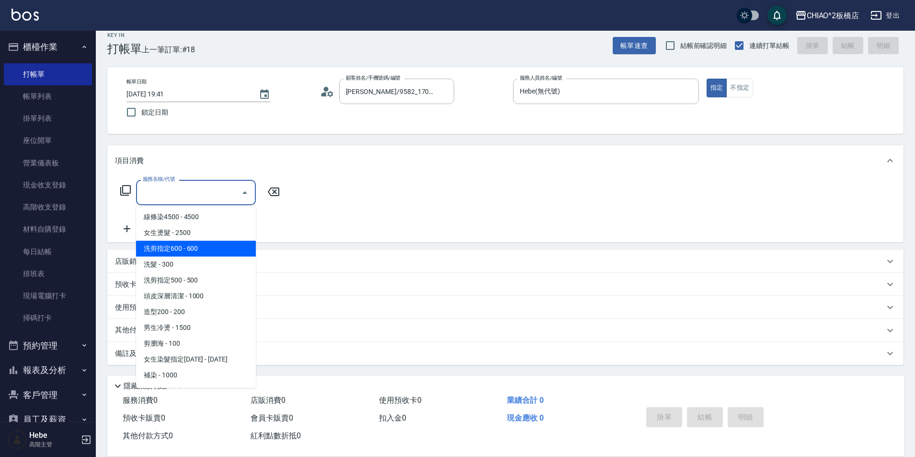
click at [177, 241] on span "洗剪指定600 - 600" at bounding box center [196, 249] width 120 height 16
type input "洗剪指定600(96678)"
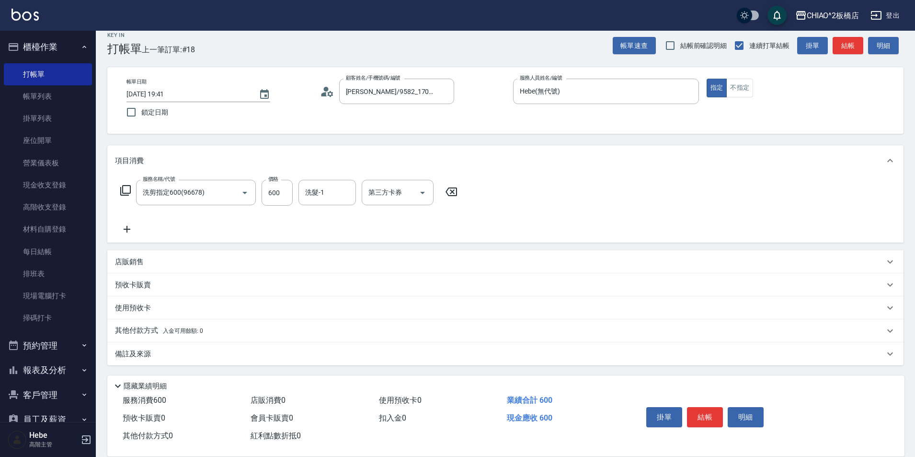
click at [126, 225] on icon at bounding box center [127, 228] width 24 height 11
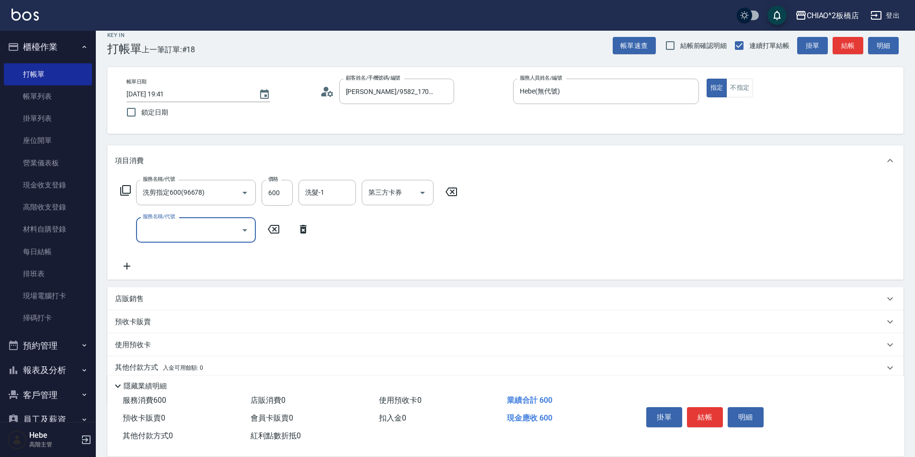
click at [150, 231] on input "服務名稱/代號" at bounding box center [188, 229] width 97 height 17
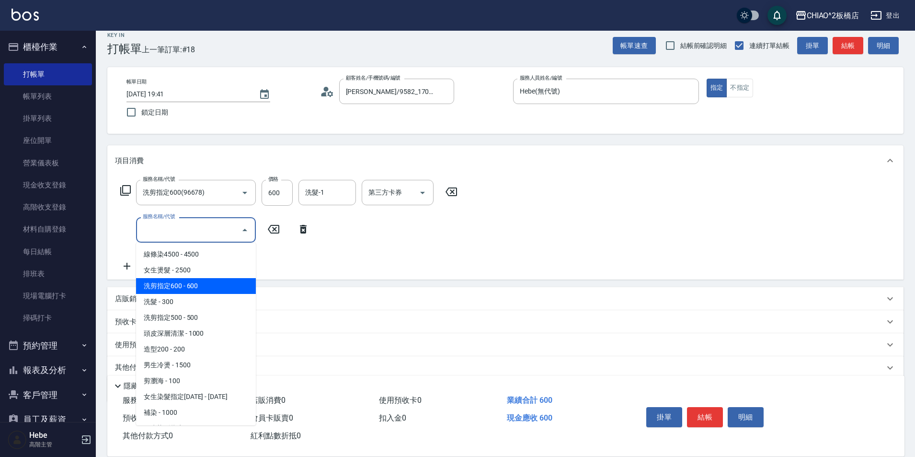
click at [178, 283] on span "洗剪指定600 - 600" at bounding box center [196, 286] width 120 height 16
type input "洗剪指定600(96678)"
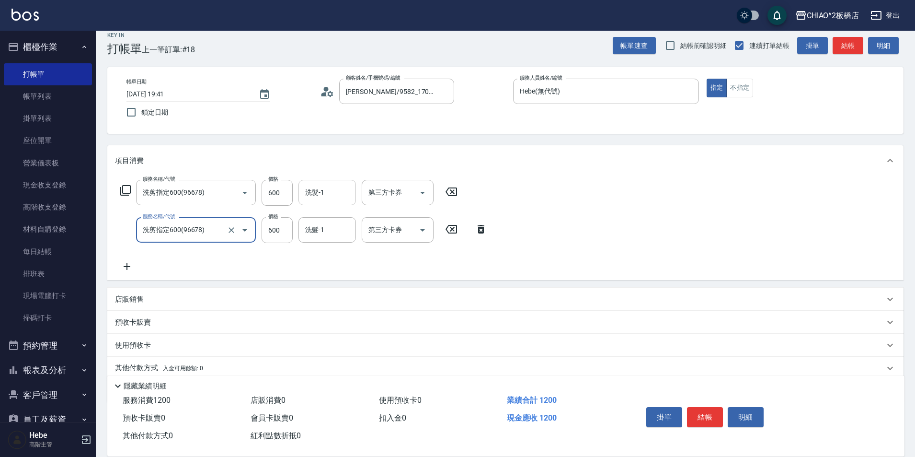
click at [309, 198] on input "洗髮-1" at bounding box center [327, 192] width 49 height 17
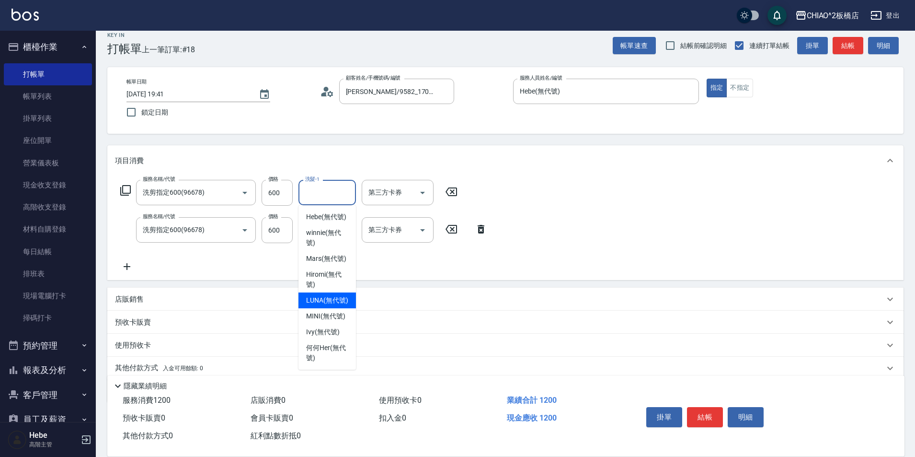
click at [329, 300] on span "LUNA (無代號)" at bounding box center [327, 300] width 42 height 10
type input "LUNA(無代號)"
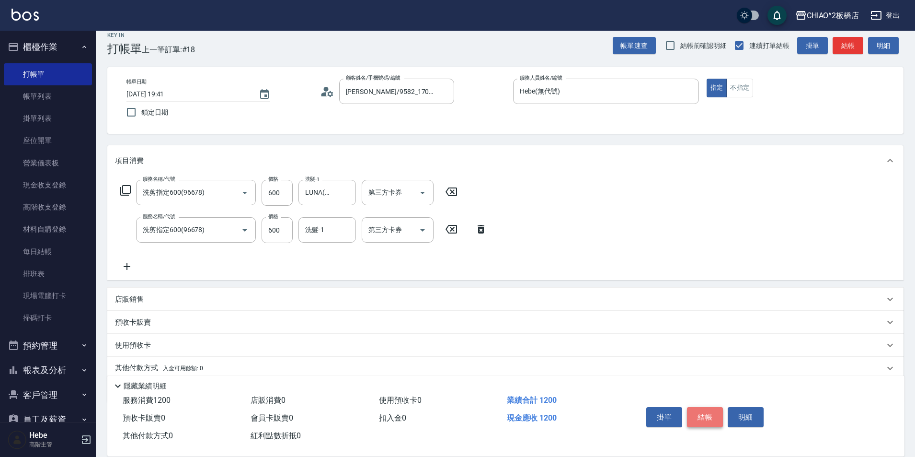
click at [697, 414] on button "結帳" at bounding box center [705, 417] width 36 height 20
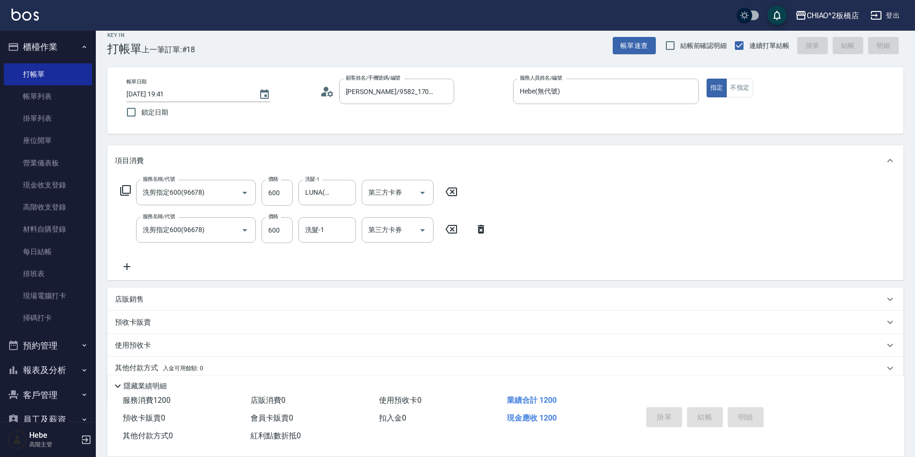
type input "[DATE] 19:56"
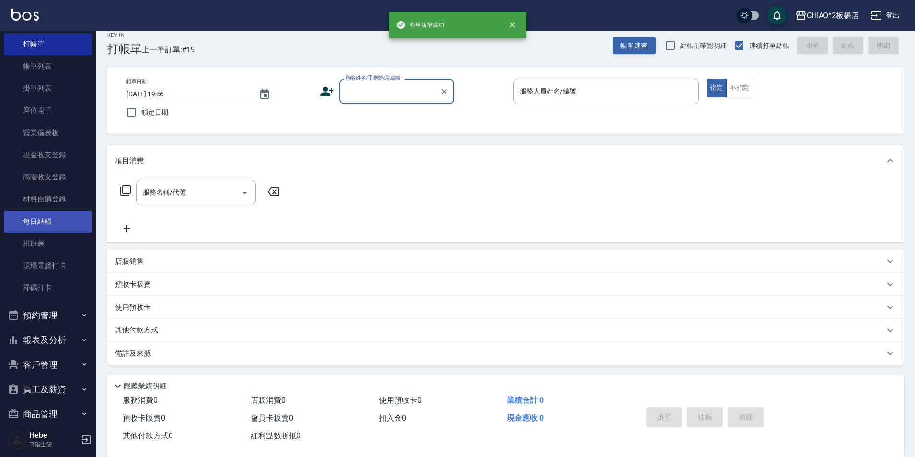
scroll to position [95, 0]
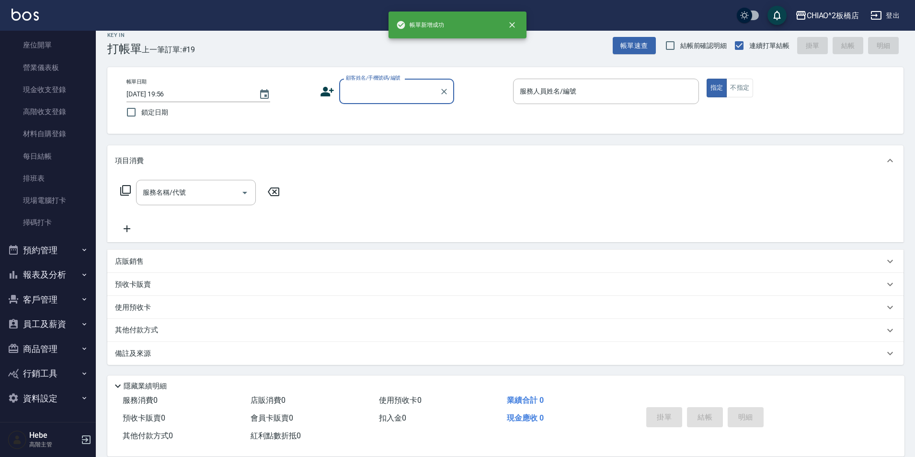
click at [52, 275] on button "報表及分析" at bounding box center [48, 274] width 88 height 25
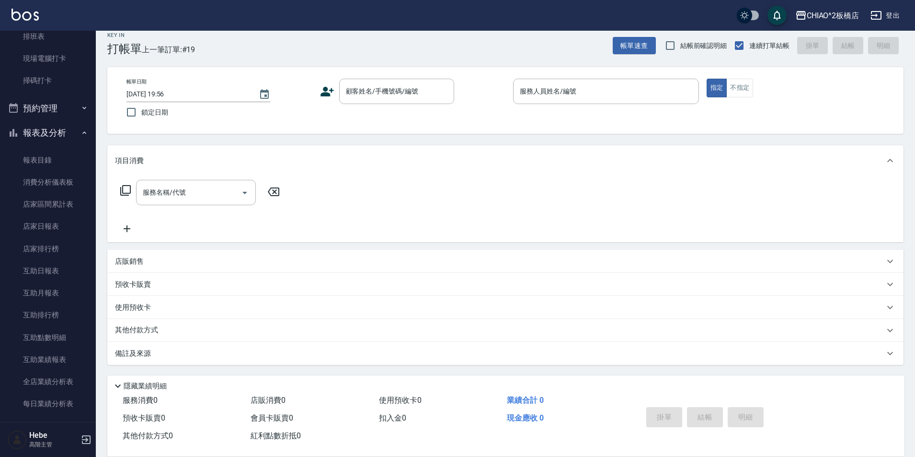
scroll to position [239, 0]
click at [56, 226] on link "店家日報表" at bounding box center [48, 224] width 88 height 22
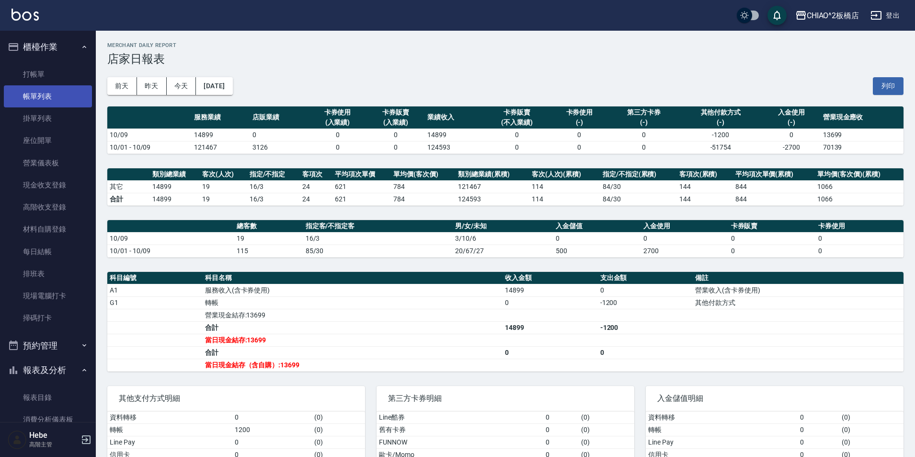
click at [37, 99] on link "帳單列表" at bounding box center [48, 96] width 88 height 22
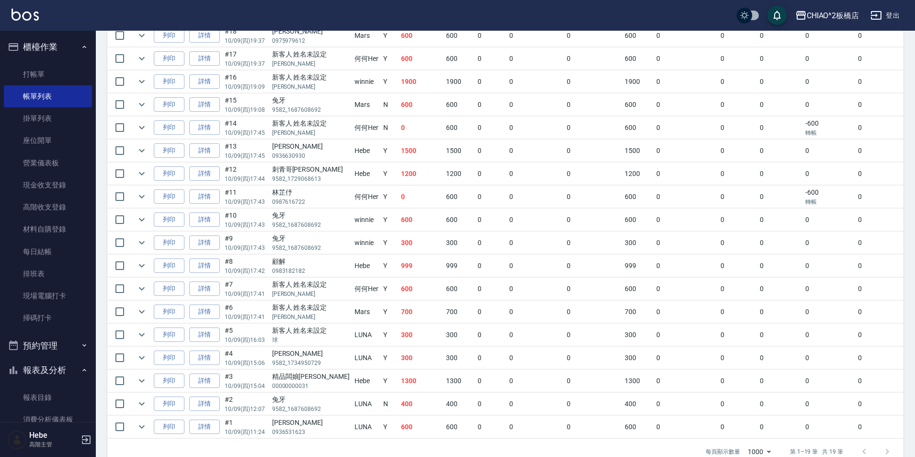
scroll to position [265, 0]
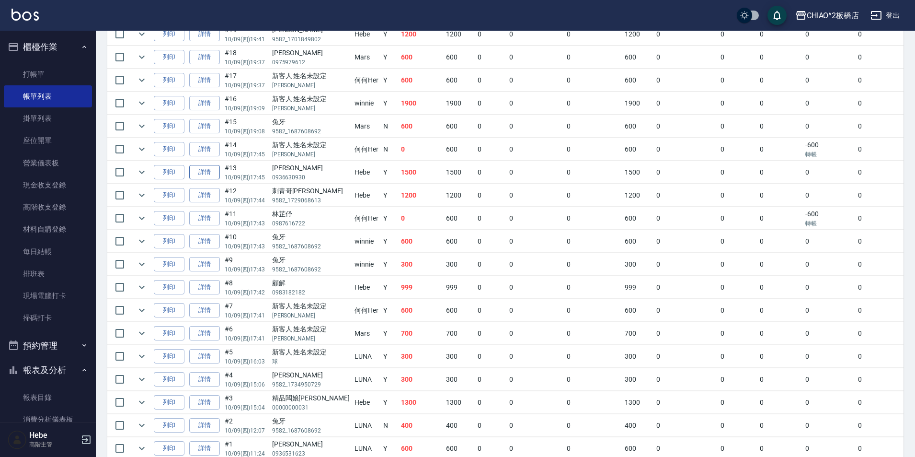
click at [195, 170] on link "詳情" at bounding box center [204, 172] width 31 height 15
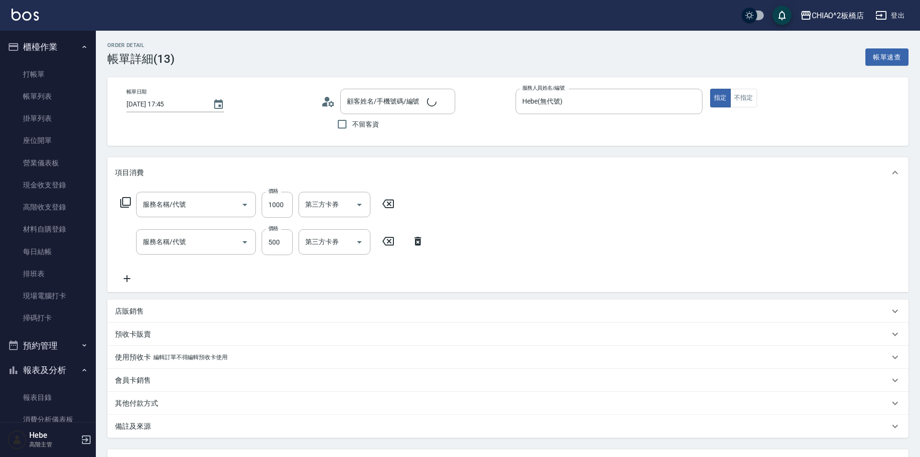
type input "[DATE] 17:45"
type input "Hebe(無代號)"
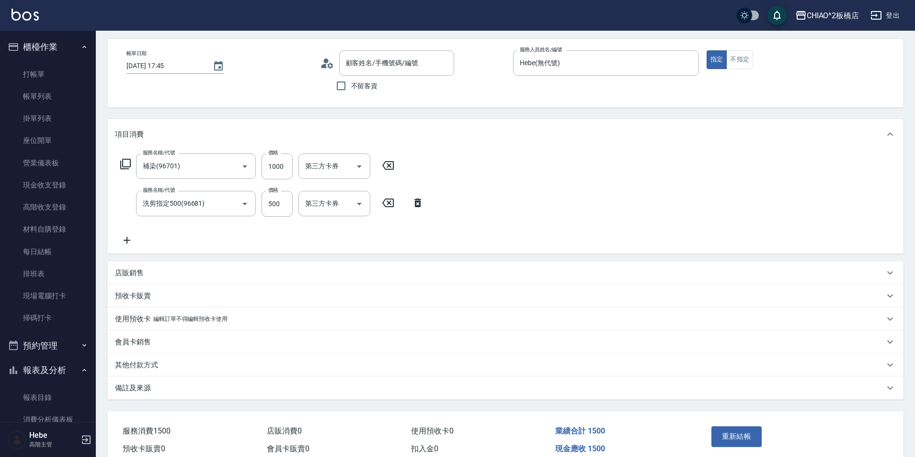
type input "補染(96701)"
type input "洗剪指定500(96681)"
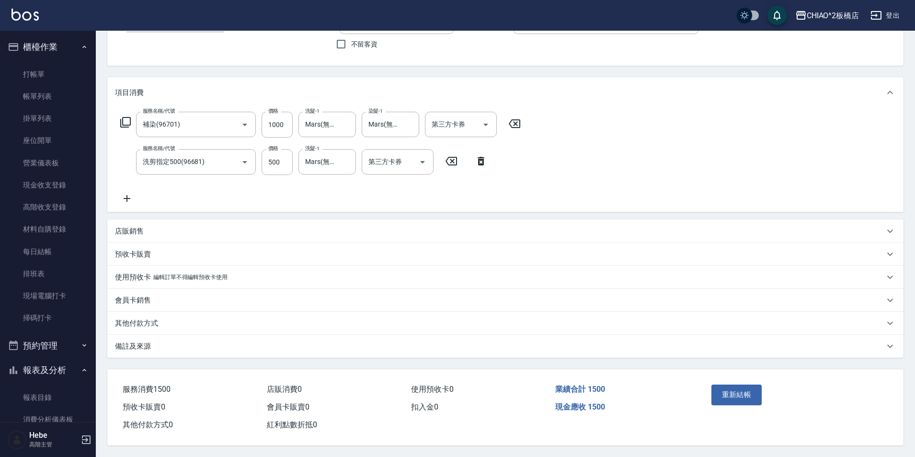
type input "[PERSON_NAME]/0936630930/"
click at [151, 311] on div "其他付款方式" at bounding box center [505, 322] width 796 height 23
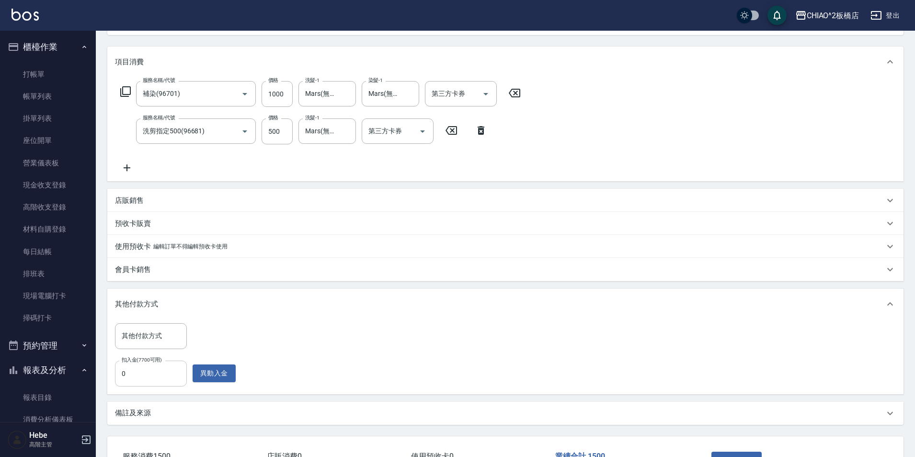
scroll to position [180, 0]
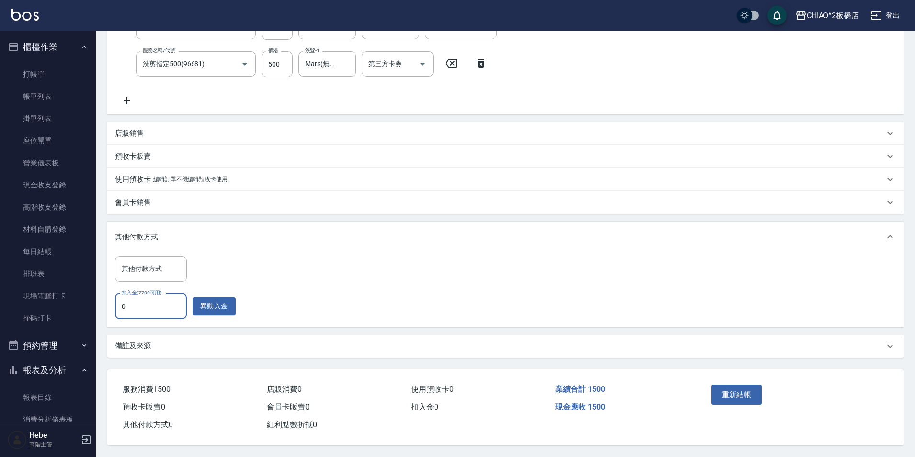
click at [158, 302] on input "0" at bounding box center [151, 306] width 72 height 26
type input "1500"
click at [747, 391] on button "重新結帳" at bounding box center [736, 394] width 51 height 20
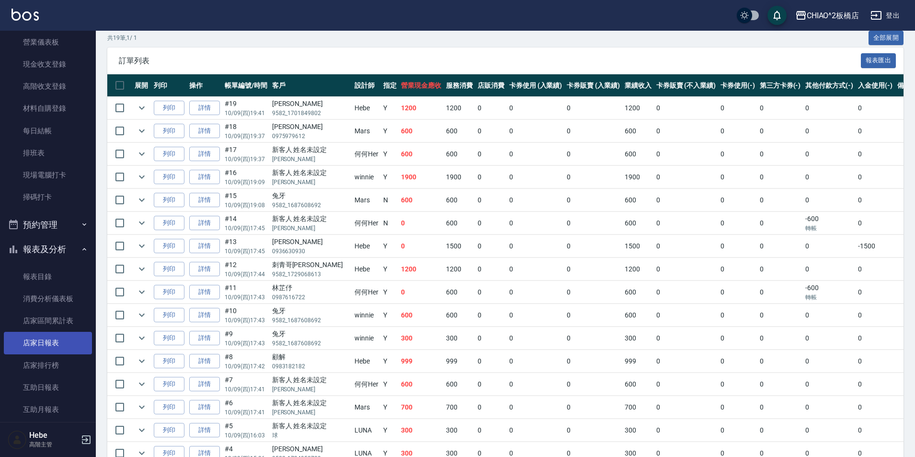
scroll to position [192, 0]
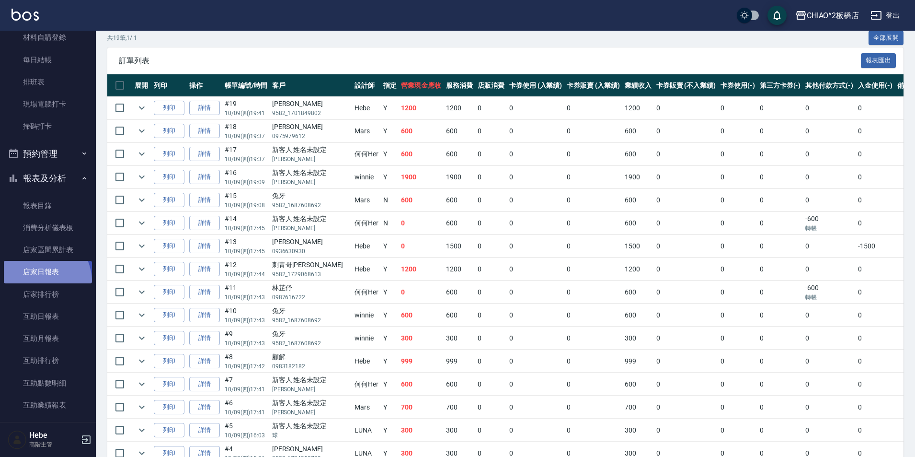
click at [35, 282] on link "店家日報表" at bounding box center [48, 272] width 88 height 22
